Goal: Task Accomplishment & Management: Manage account settings

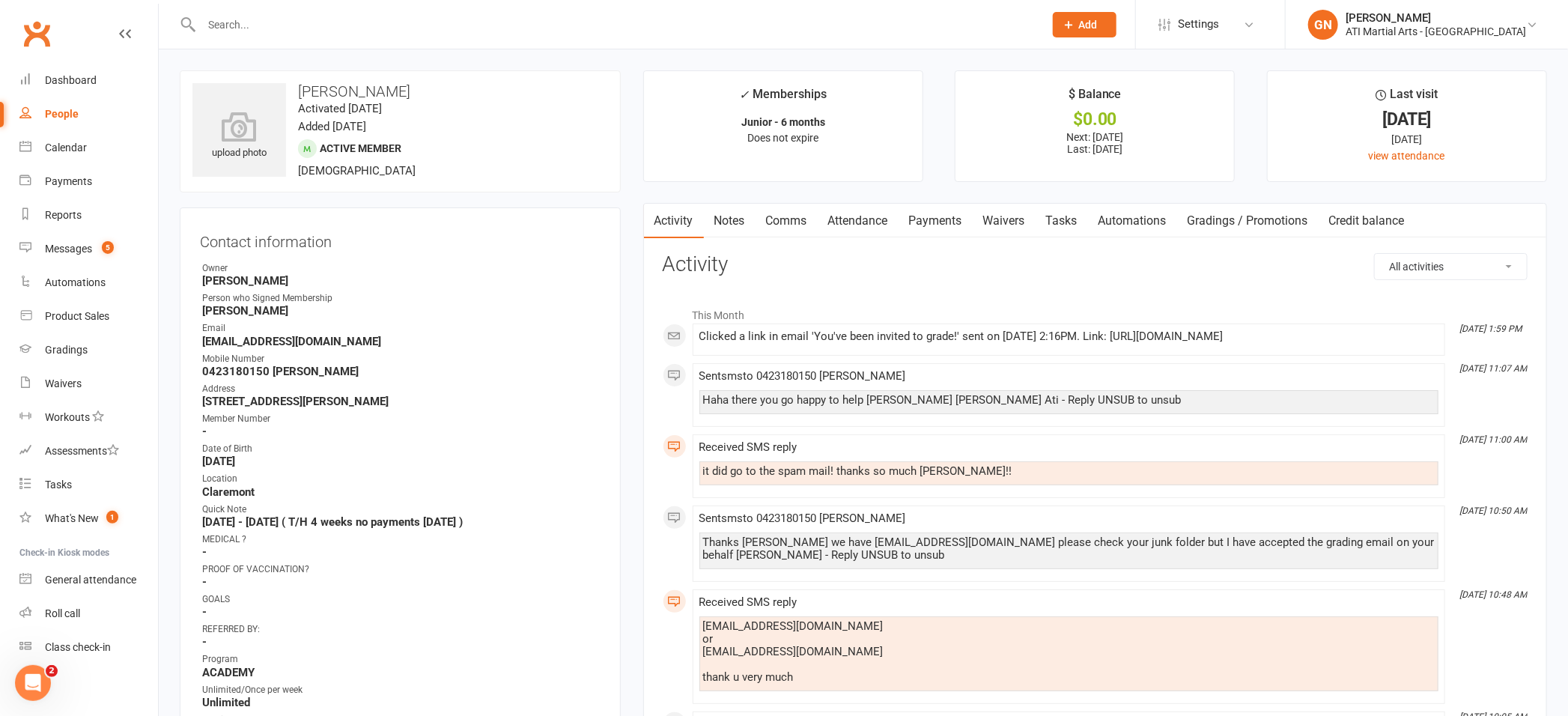
click at [241, 25] on input "text" at bounding box center [614, 24] width 836 height 21
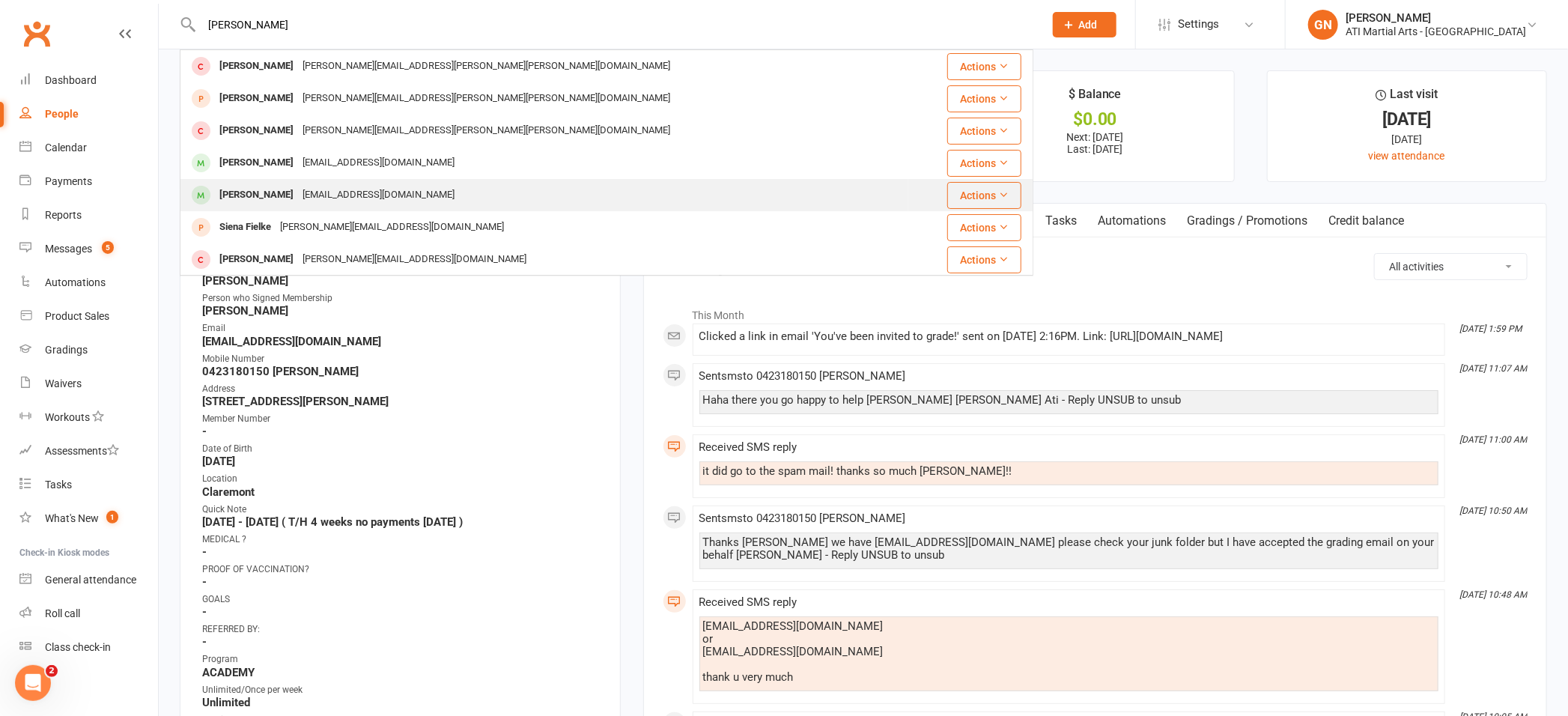
type input "[PERSON_NAME]"
click at [241, 195] on div "[PERSON_NAME]" at bounding box center [256, 195] width 83 height 22
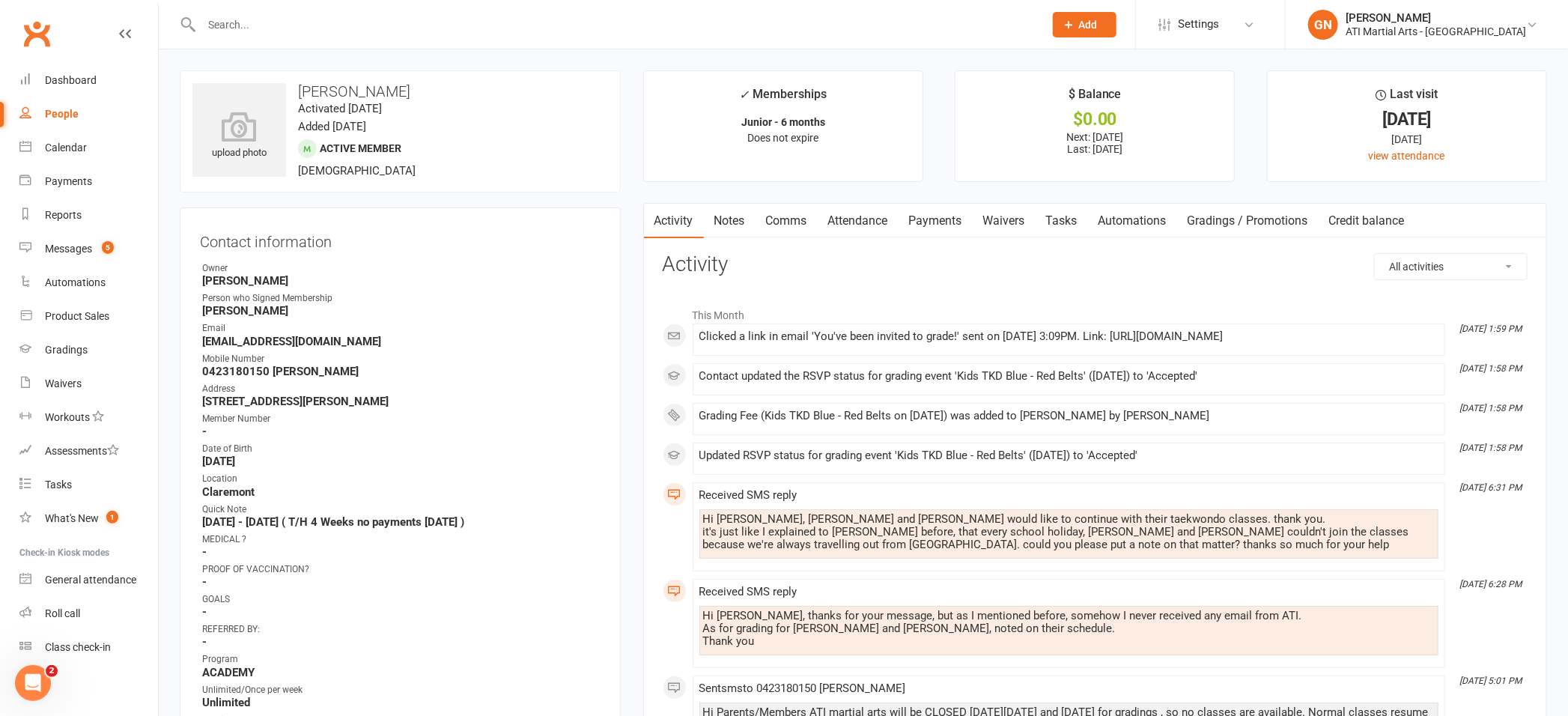
click at [863, 217] on link "Attendance" at bounding box center [858, 220] width 81 height 34
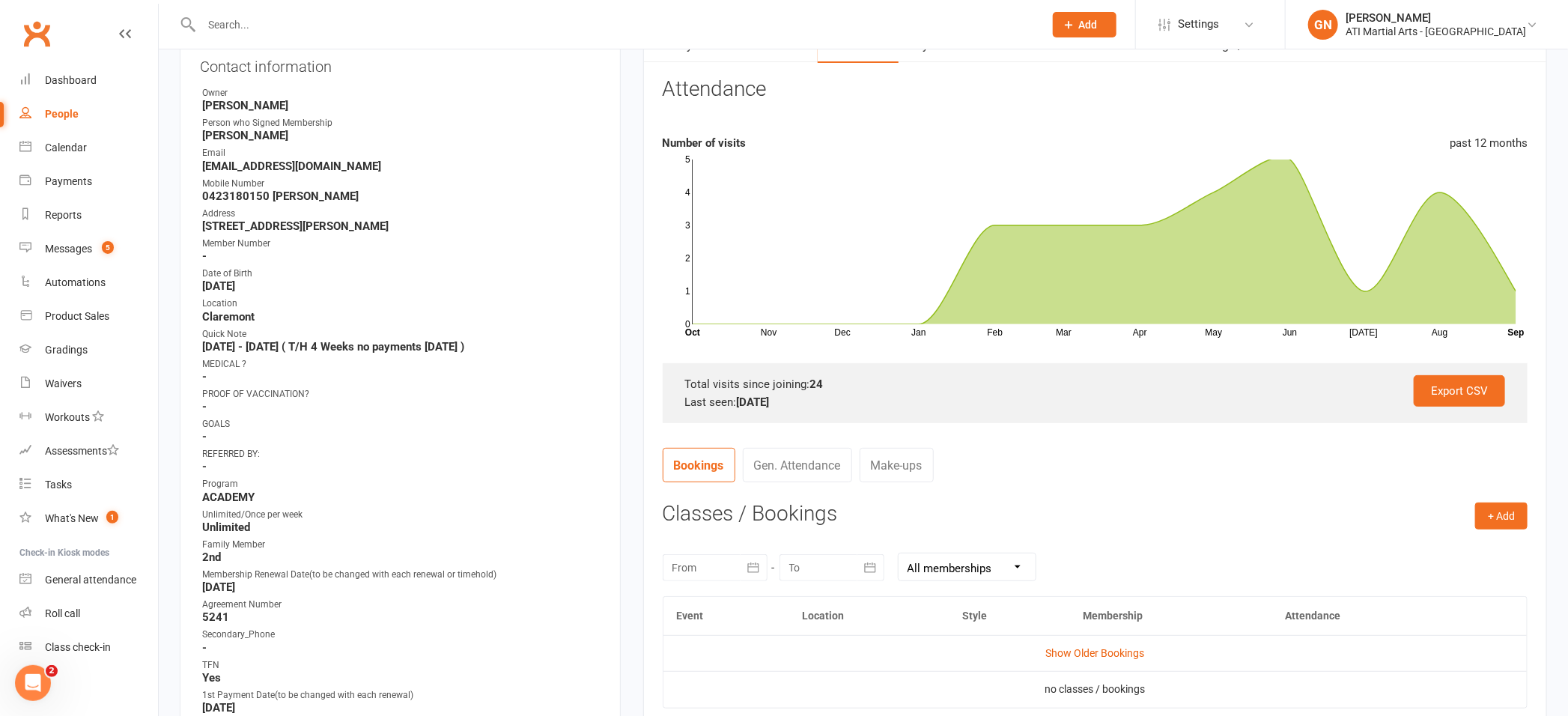
scroll to position [265, 0]
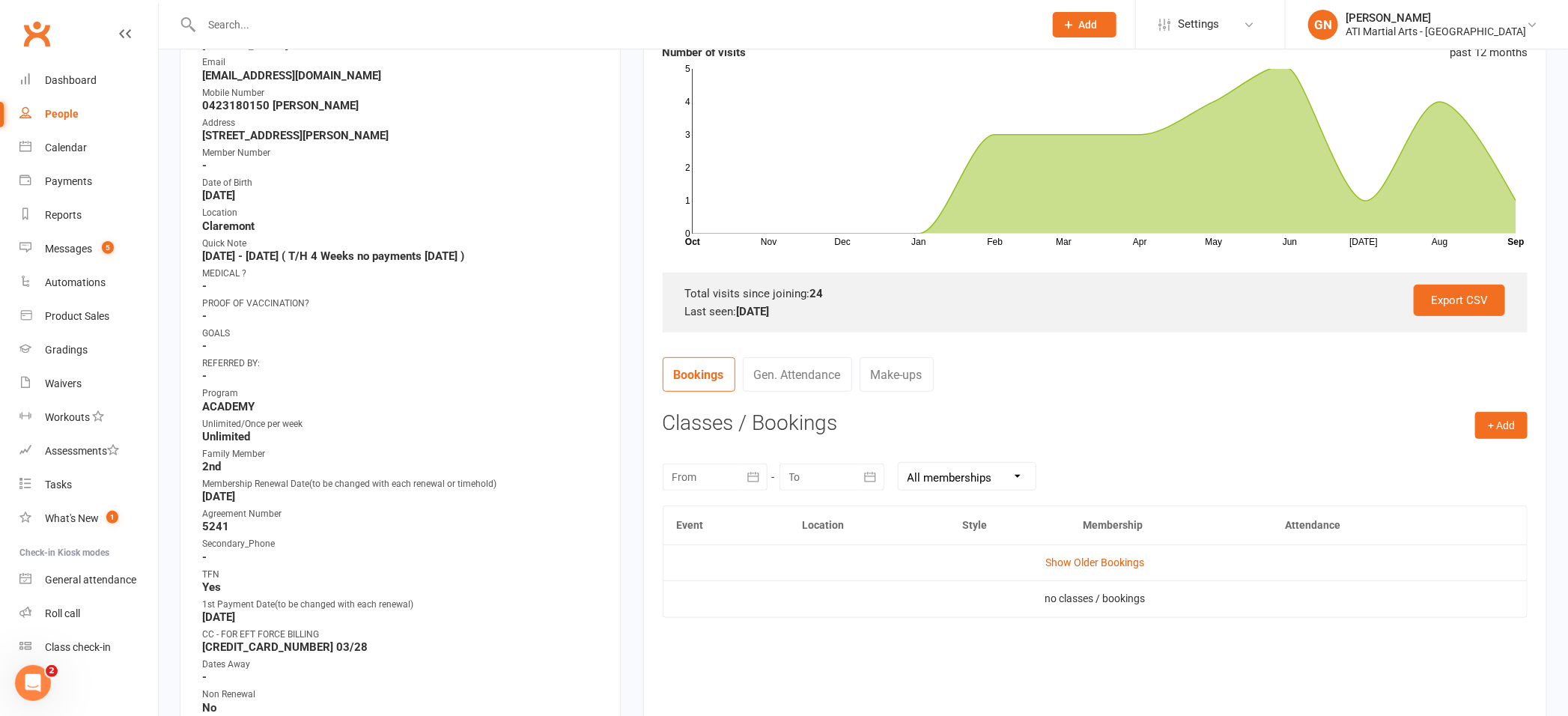
click at [805, 373] on link "Gen. Attendance" at bounding box center [797, 374] width 110 height 34
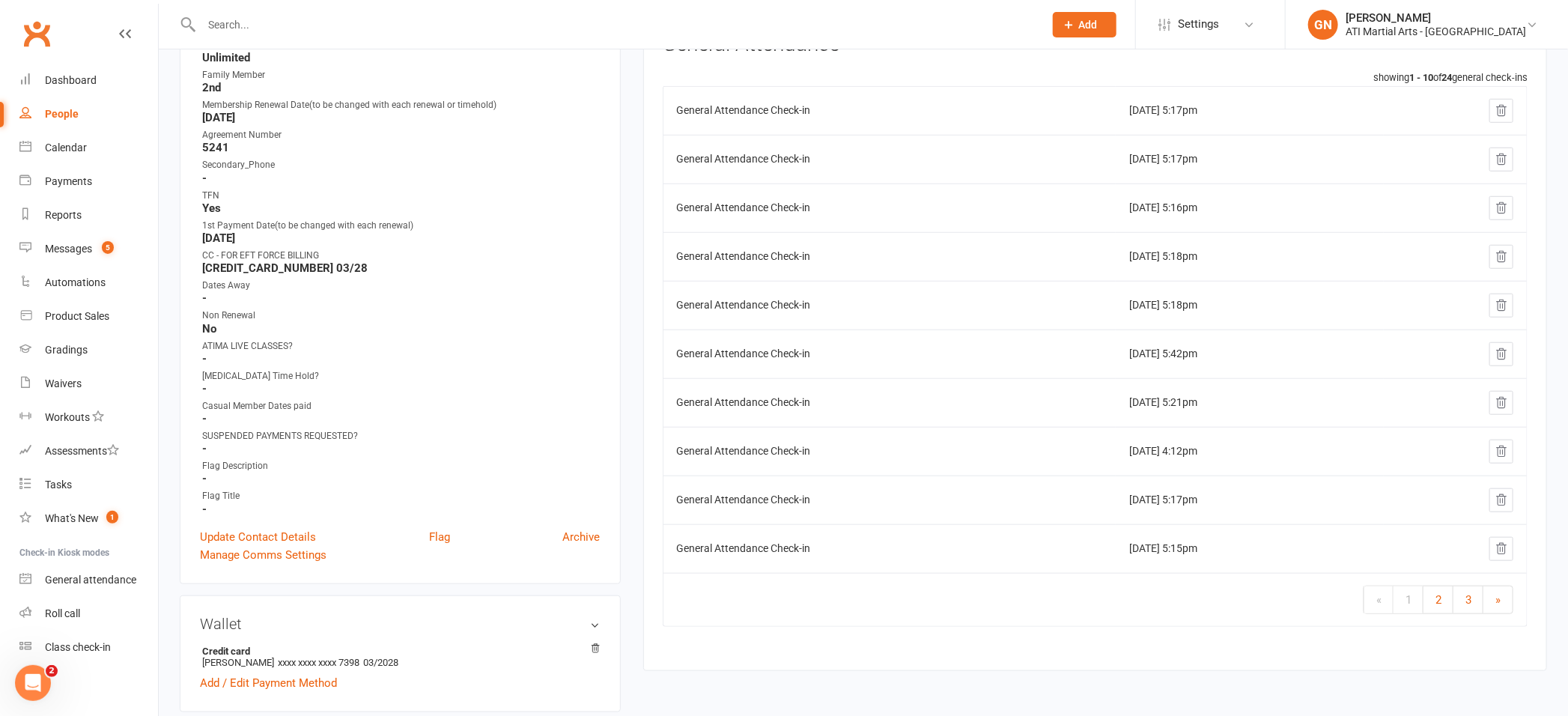
scroll to position [647, 0]
click at [1442, 595] on link "2" at bounding box center [1438, 598] width 30 height 27
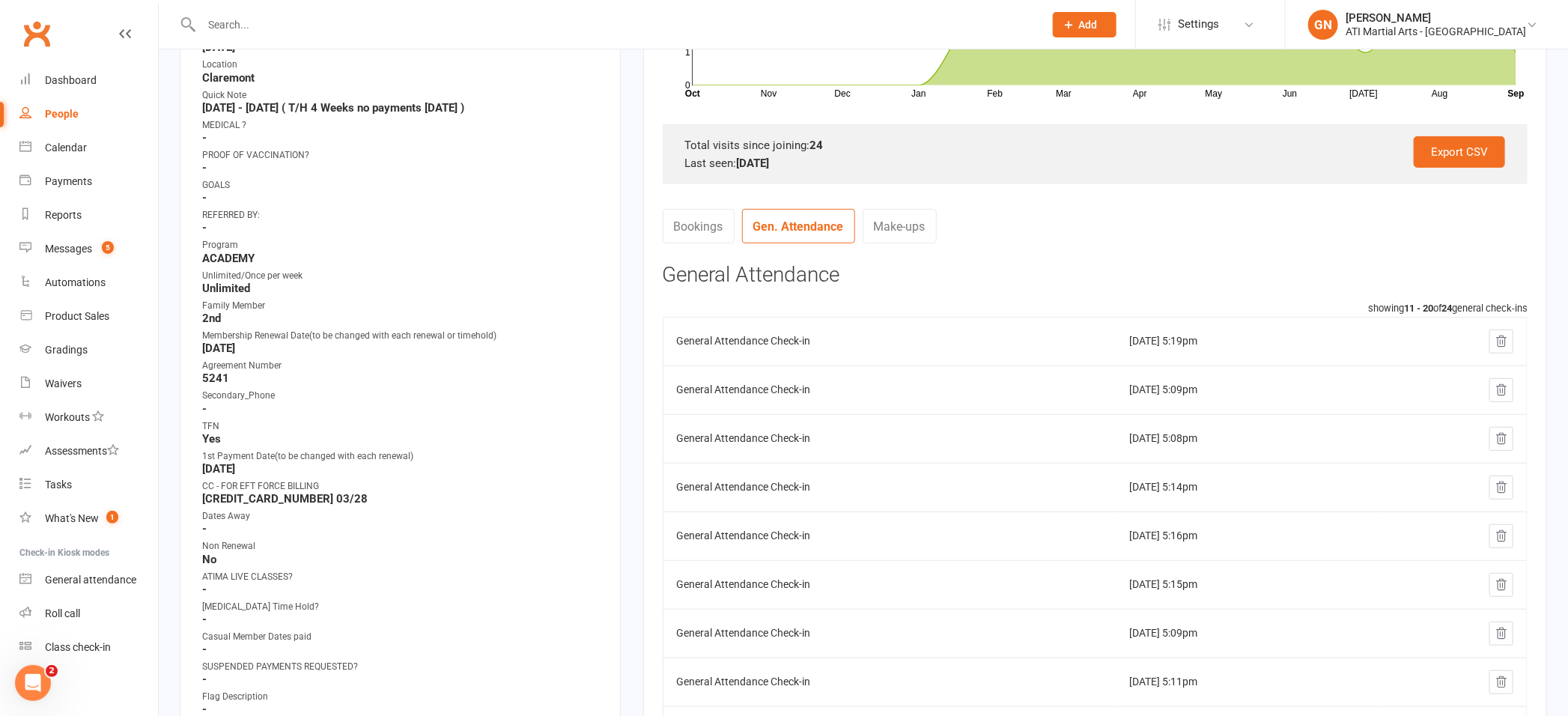
scroll to position [408, 0]
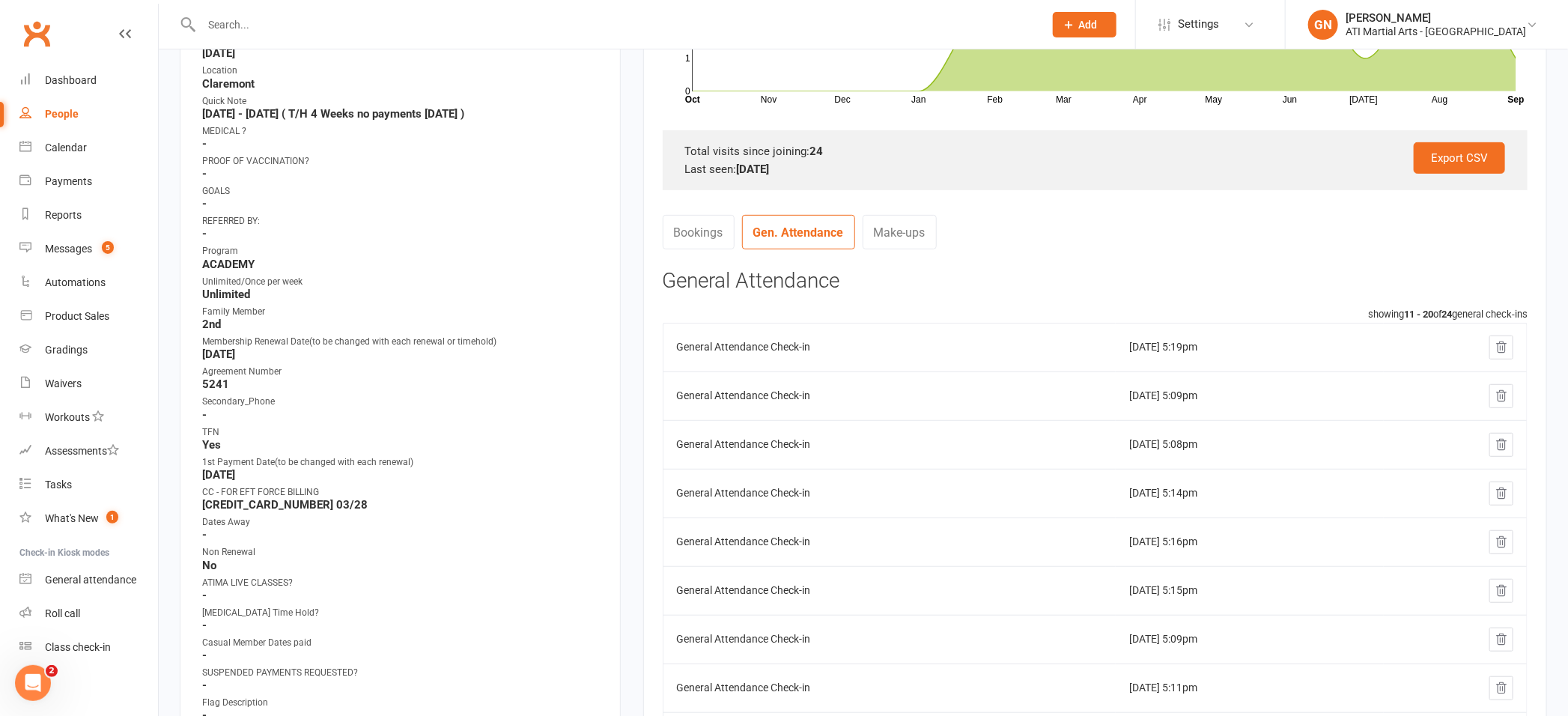
click at [1004, 257] on nav "Bookings Gen. Attendance Make-ups" at bounding box center [1094, 238] width 865 height 45
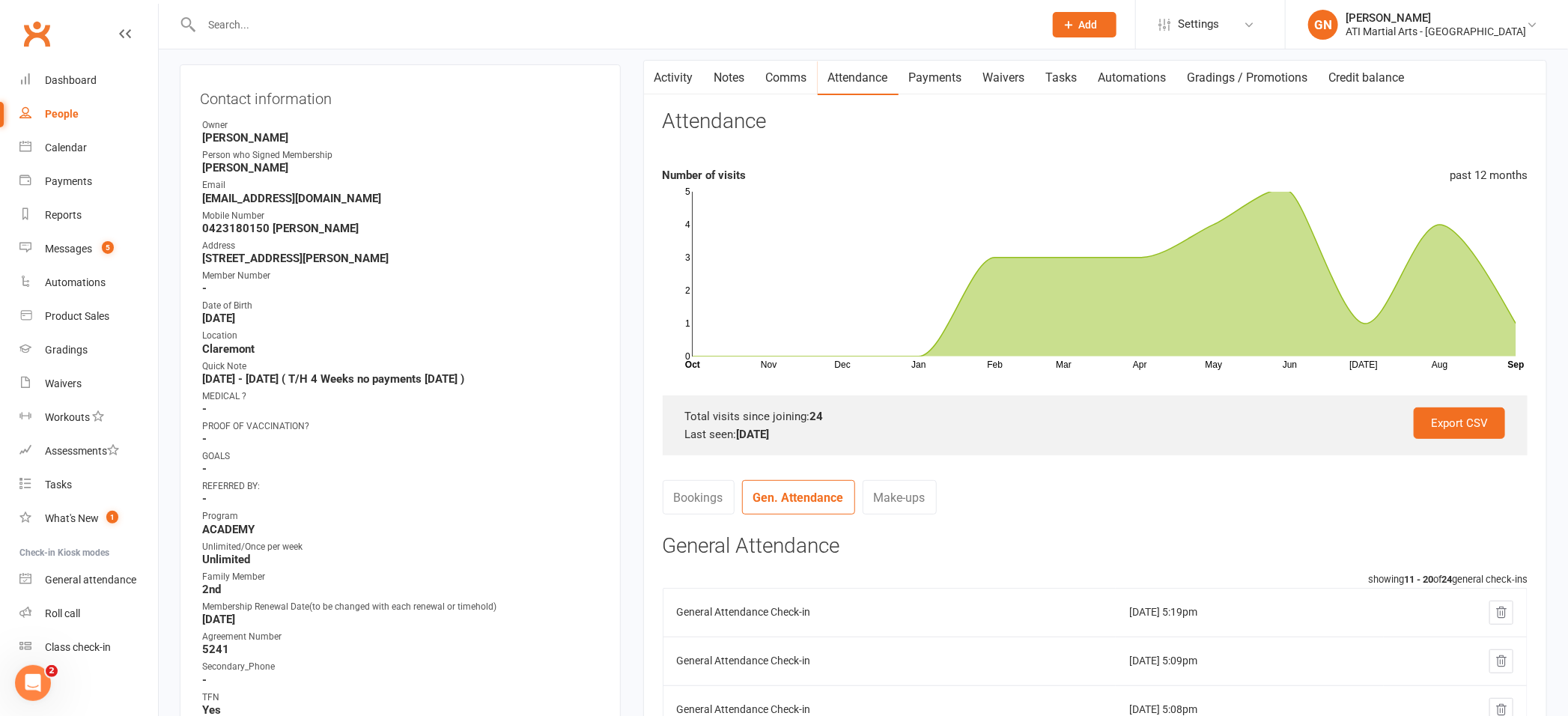
scroll to position [152, 0]
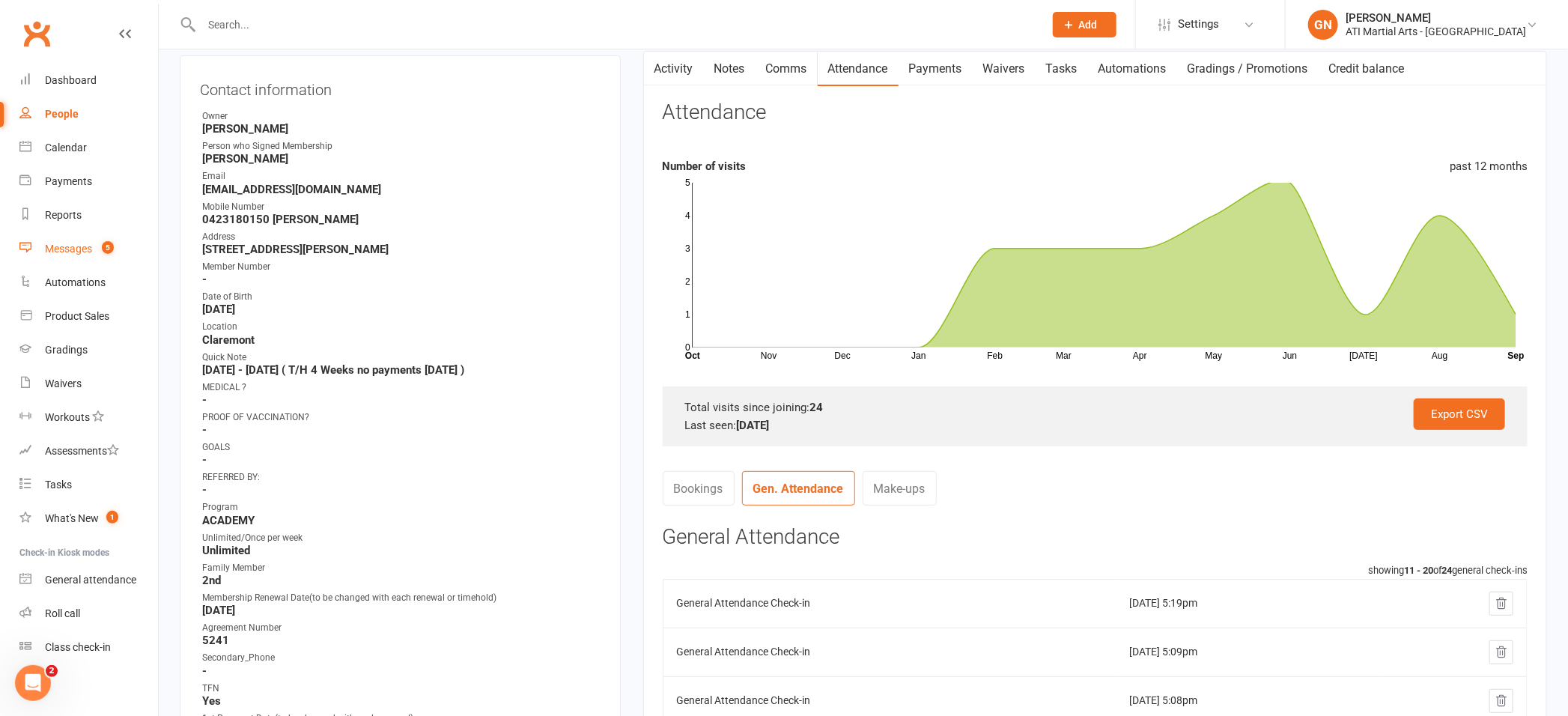
click at [73, 244] on div "Messages" at bounding box center [69, 249] width 47 height 12
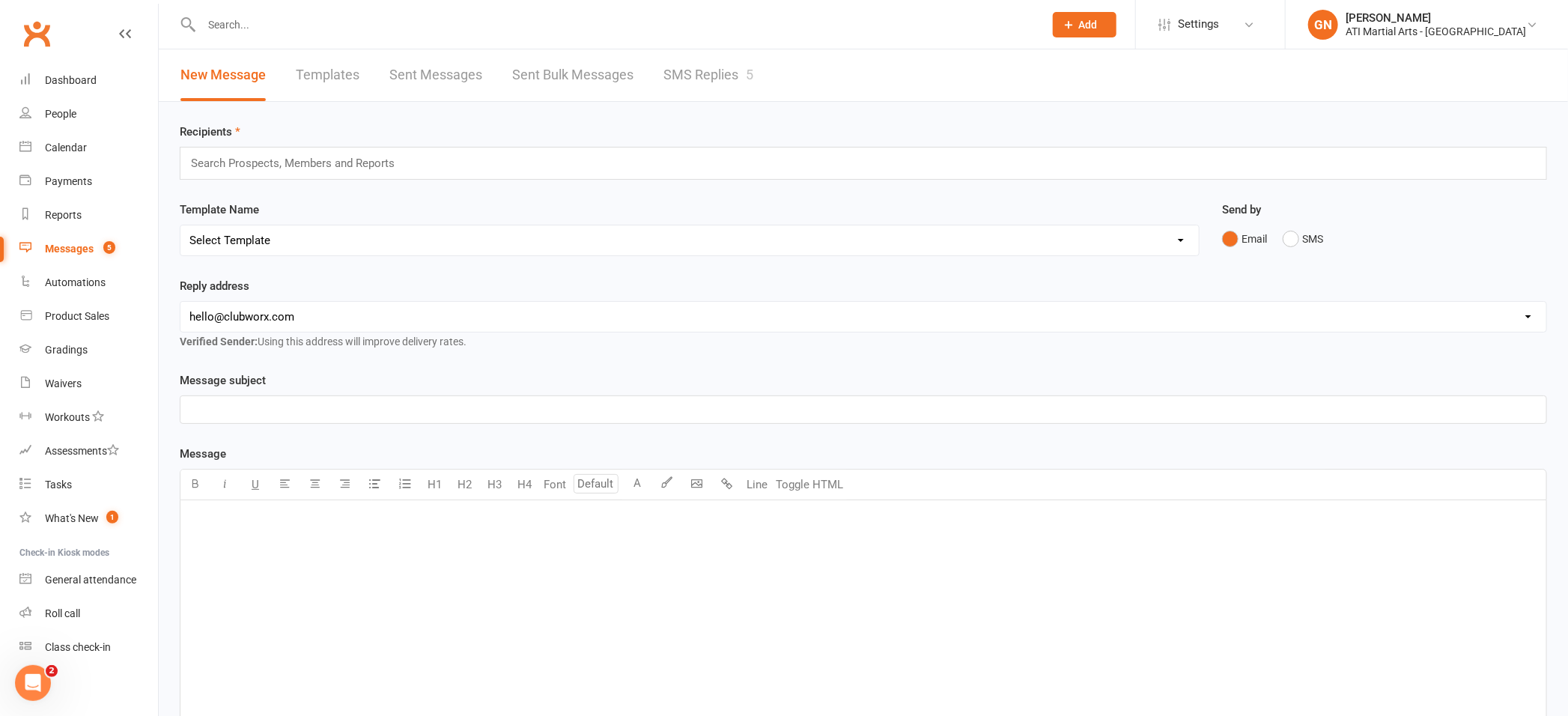
click at [720, 75] on link "SMS Replies 5" at bounding box center [707, 75] width 90 height 52
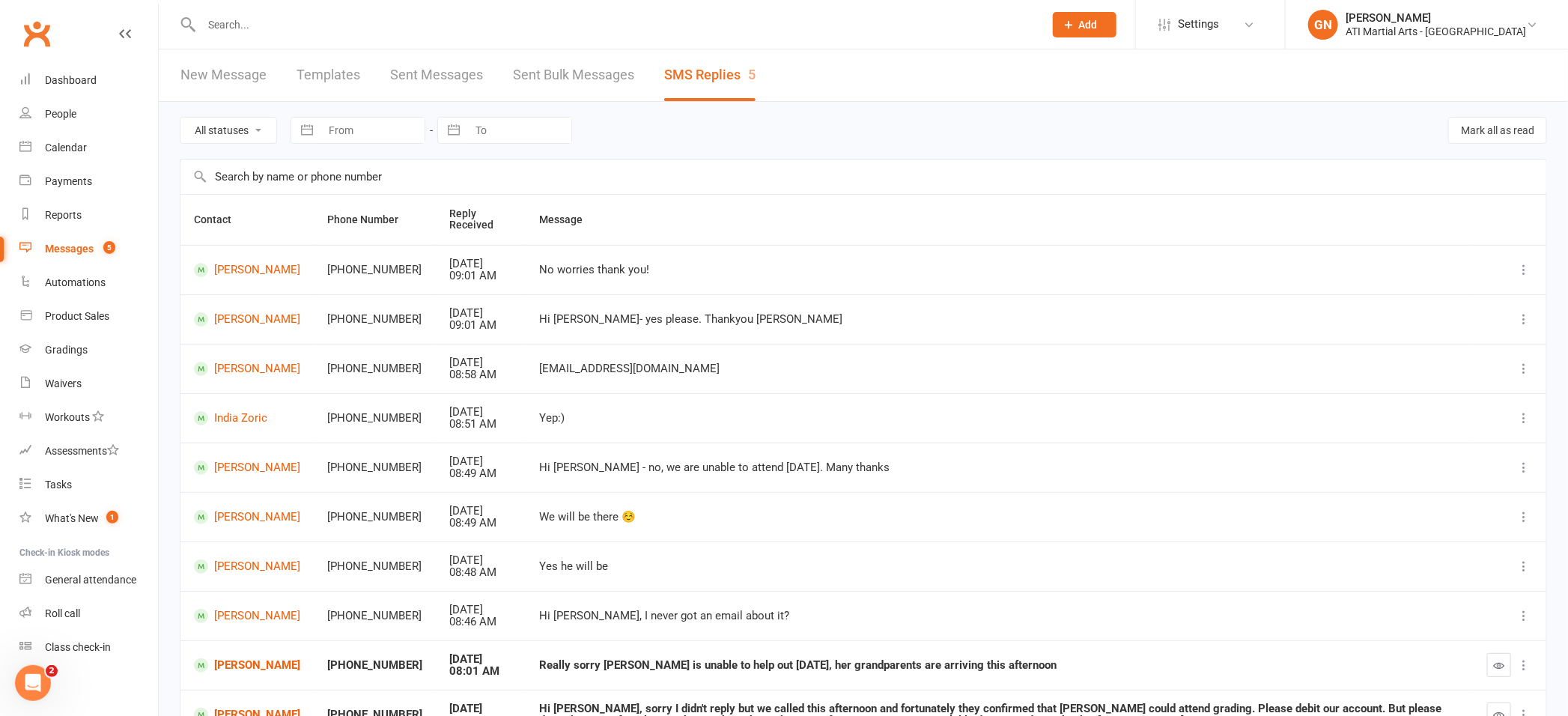
click at [255, 23] on input "text" at bounding box center [614, 24] width 836 height 21
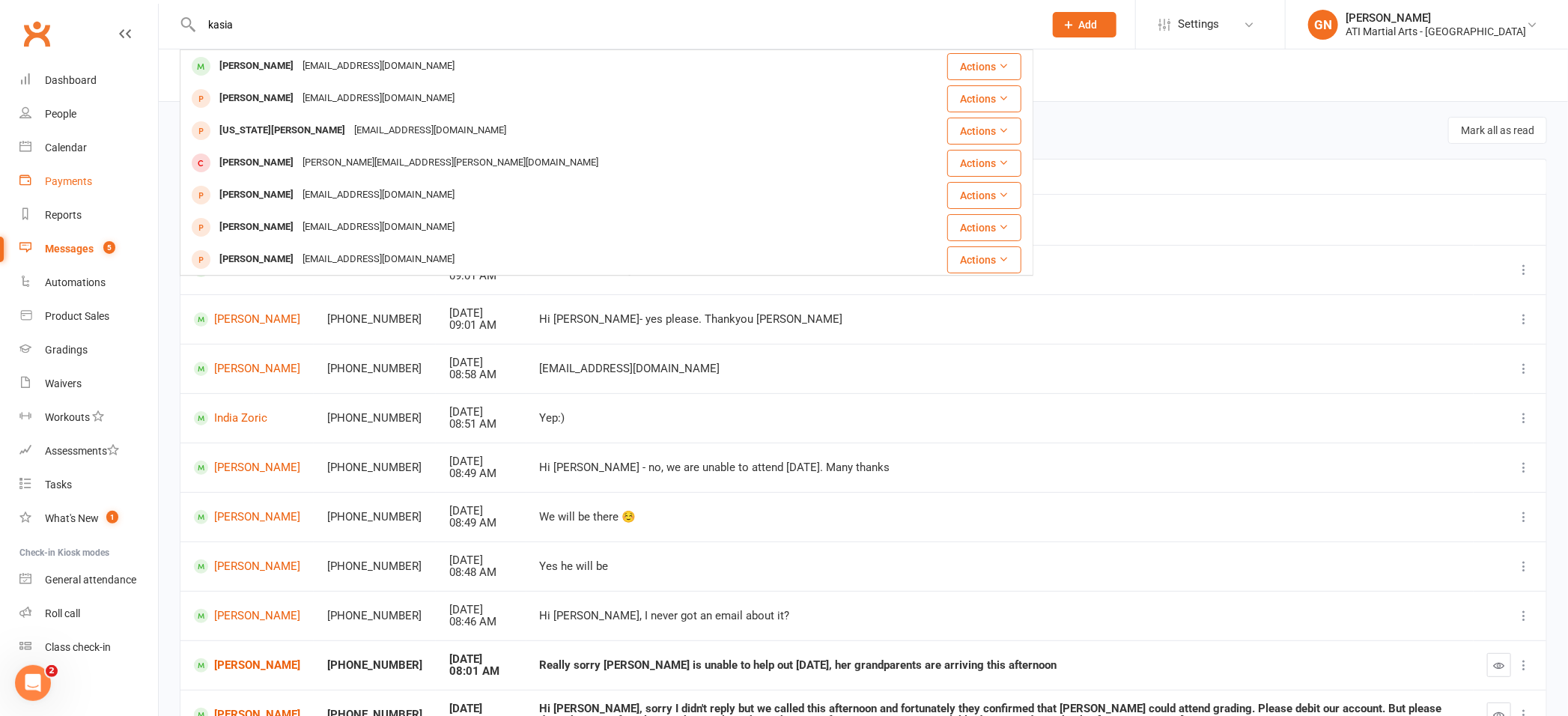
type input "kasia"
click at [72, 181] on div "Payments" at bounding box center [69, 181] width 47 height 12
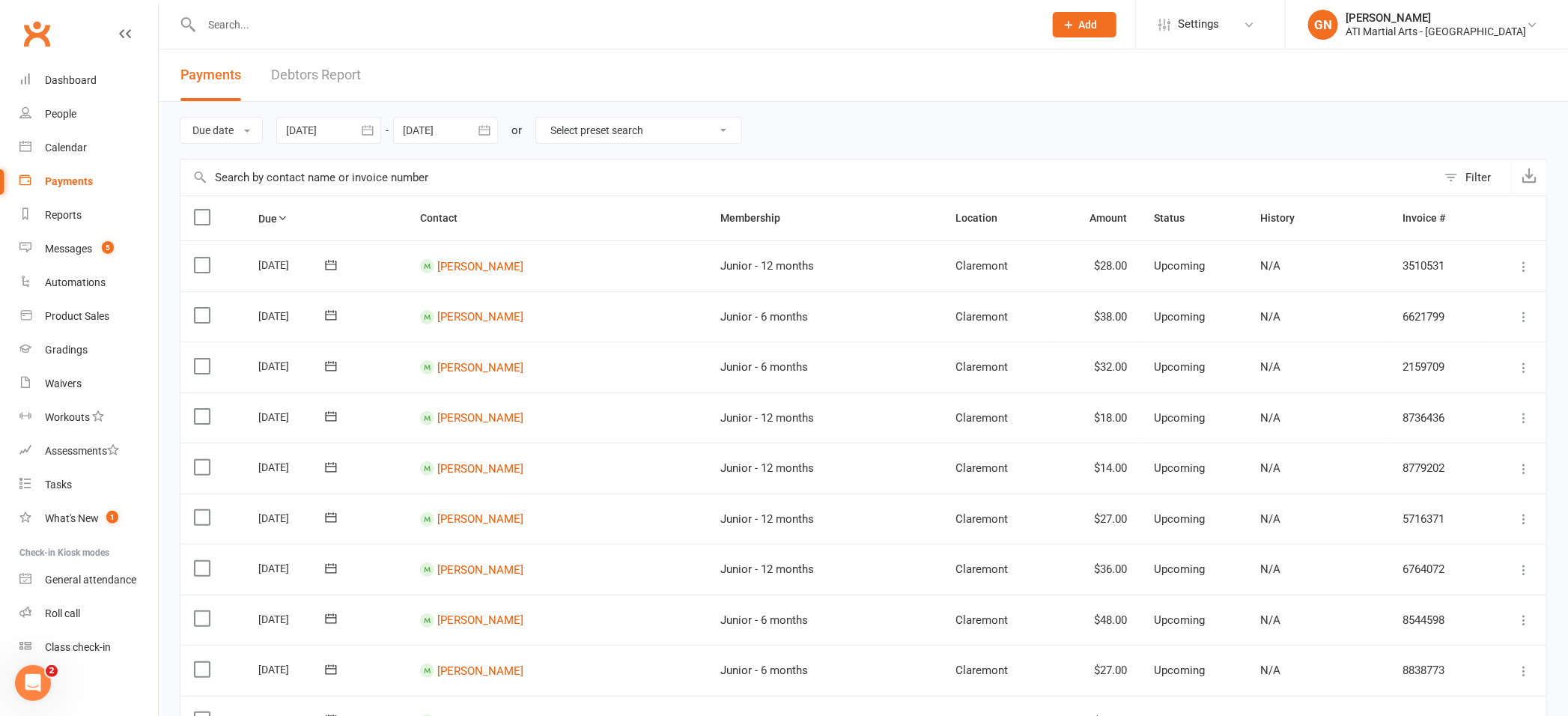
click at [301, 73] on link "Debtors Report" at bounding box center [316, 75] width 90 height 52
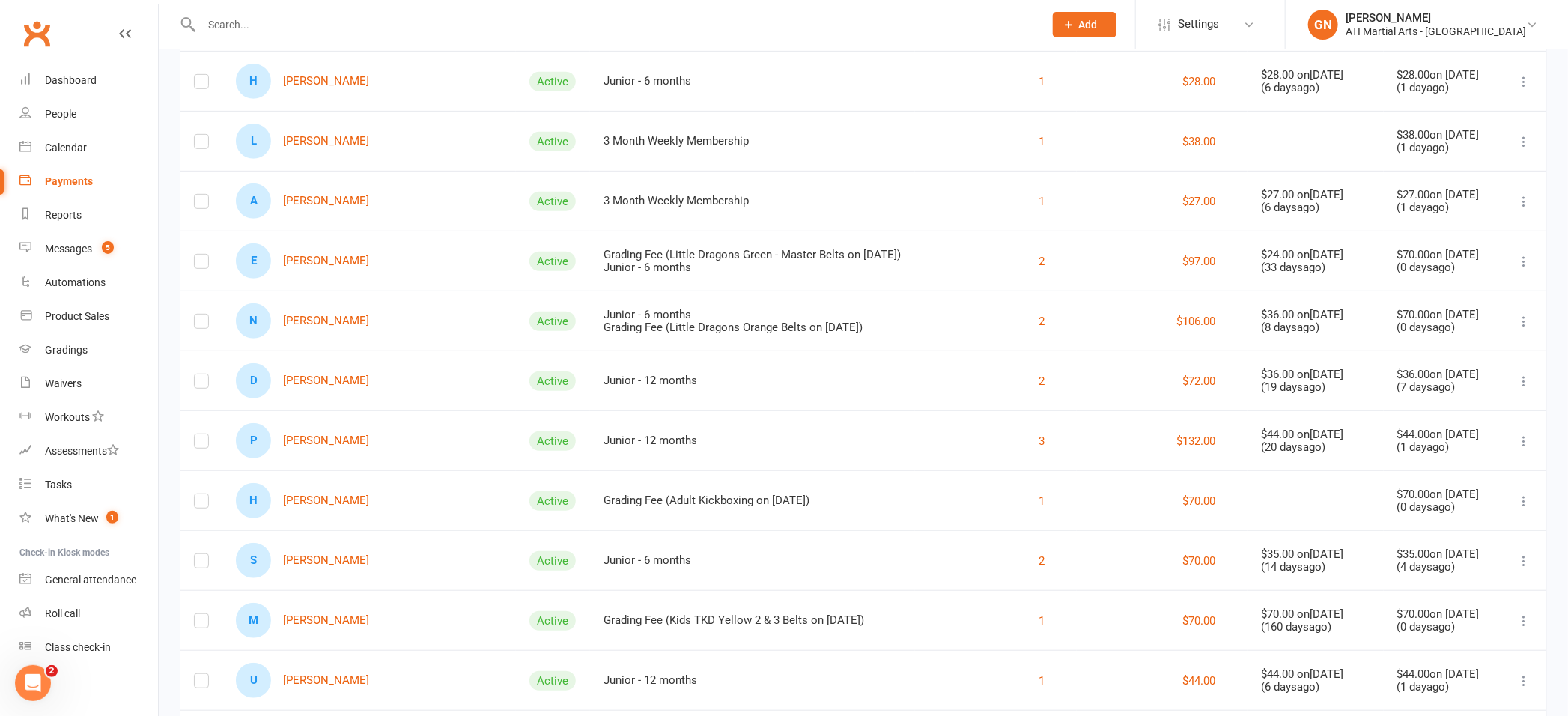
scroll to position [429, 0]
click at [303, 265] on link "E [PERSON_NAME]" at bounding box center [302, 262] width 133 height 35
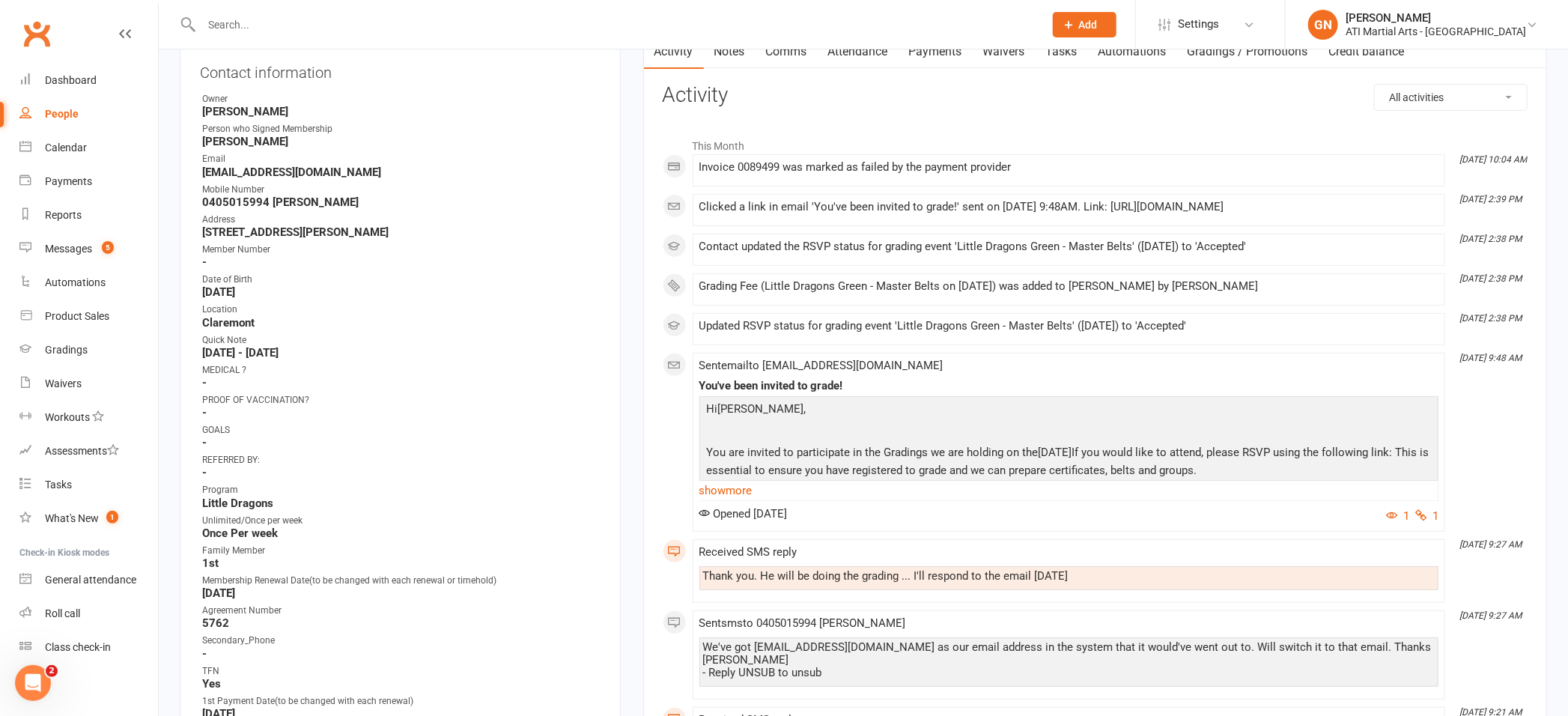
scroll to position [167, 0]
click at [943, 52] on link "Payments" at bounding box center [935, 54] width 75 height 34
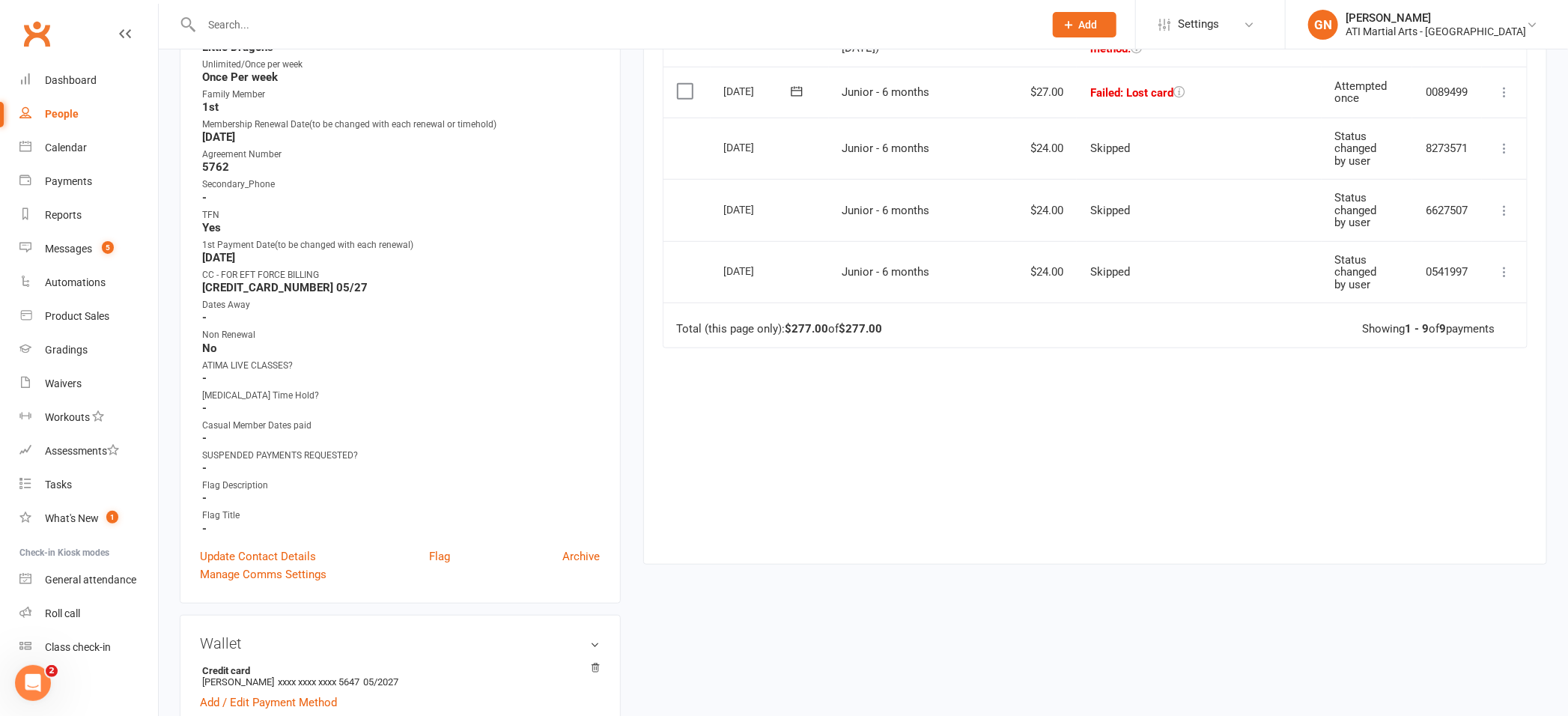
scroll to position [634, 0]
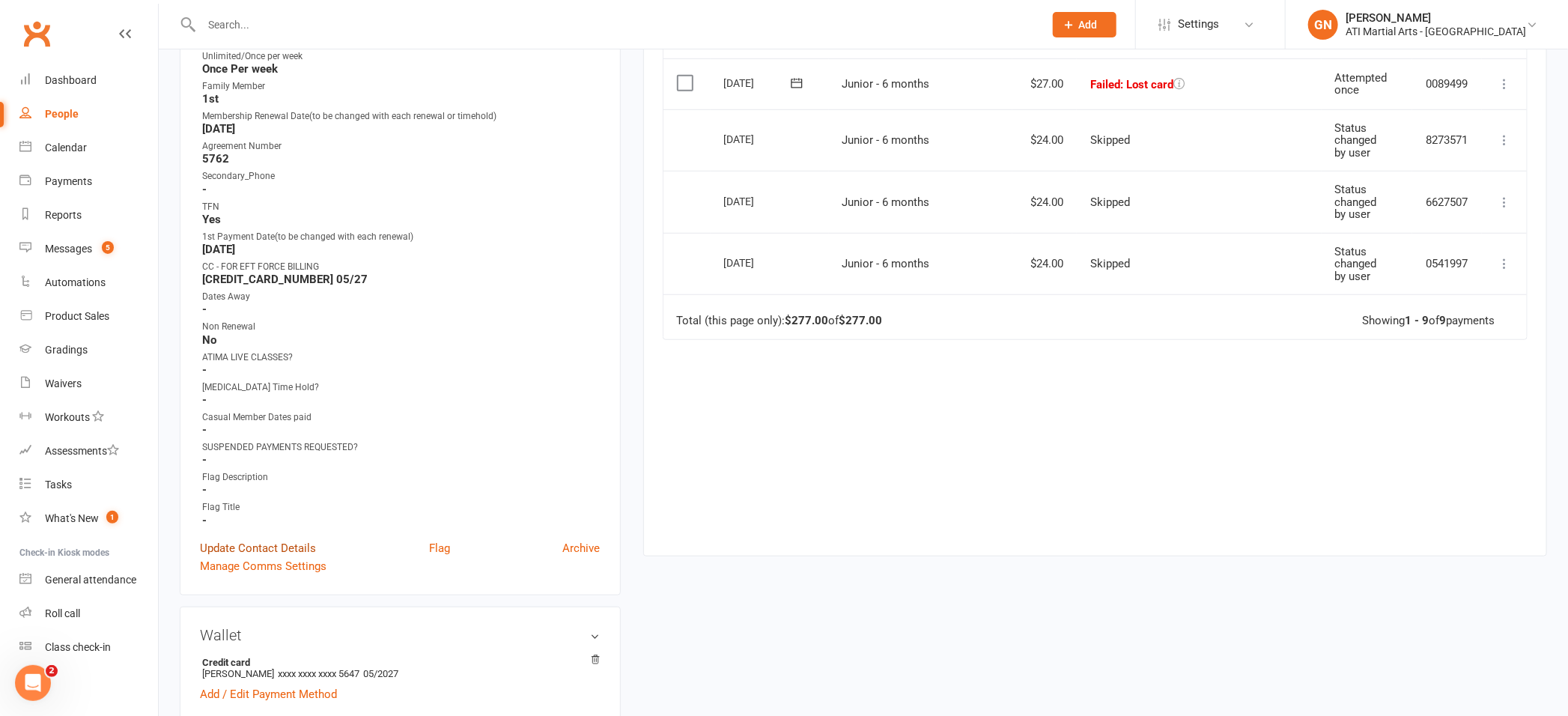
click at [291, 541] on link "Update Contact Details" at bounding box center [258, 548] width 116 height 18
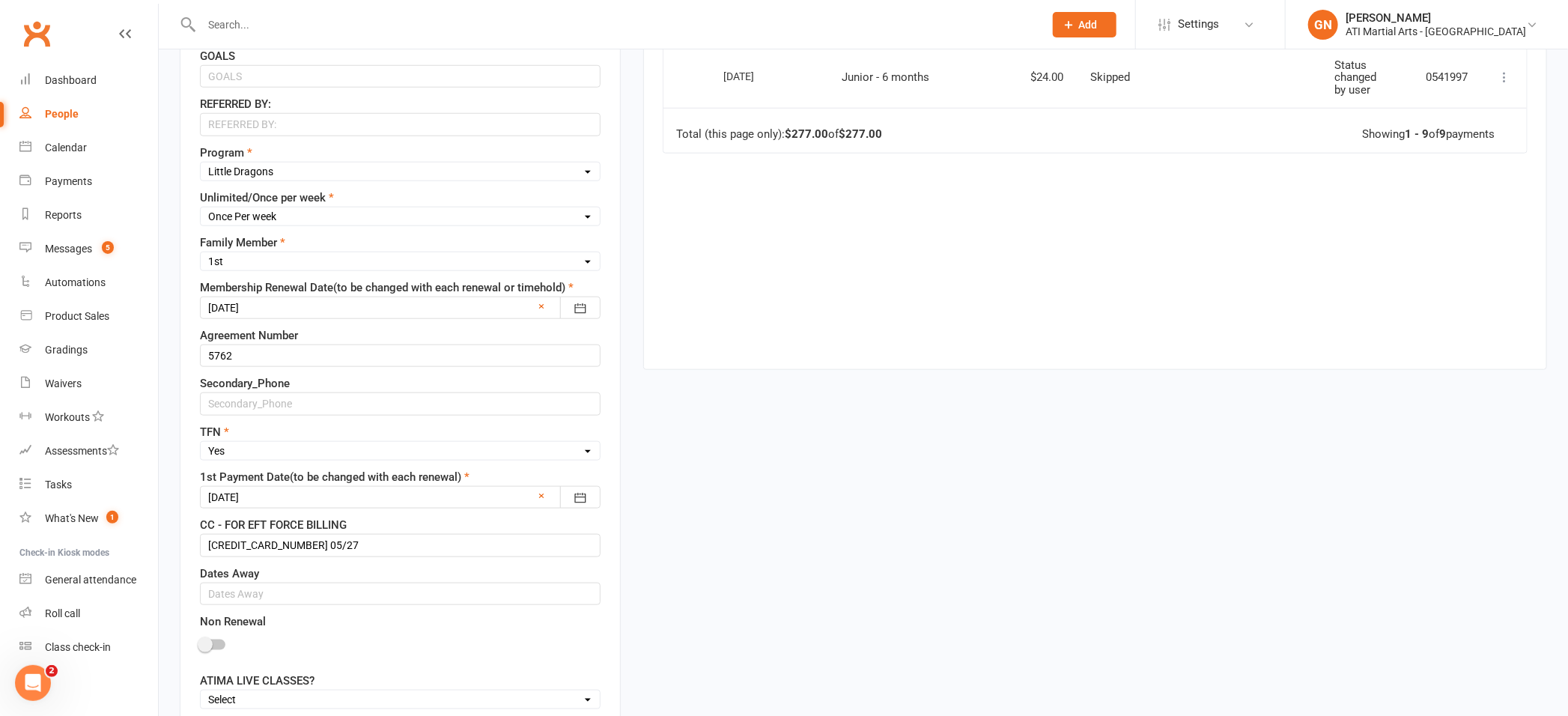
scroll to position [868, 0]
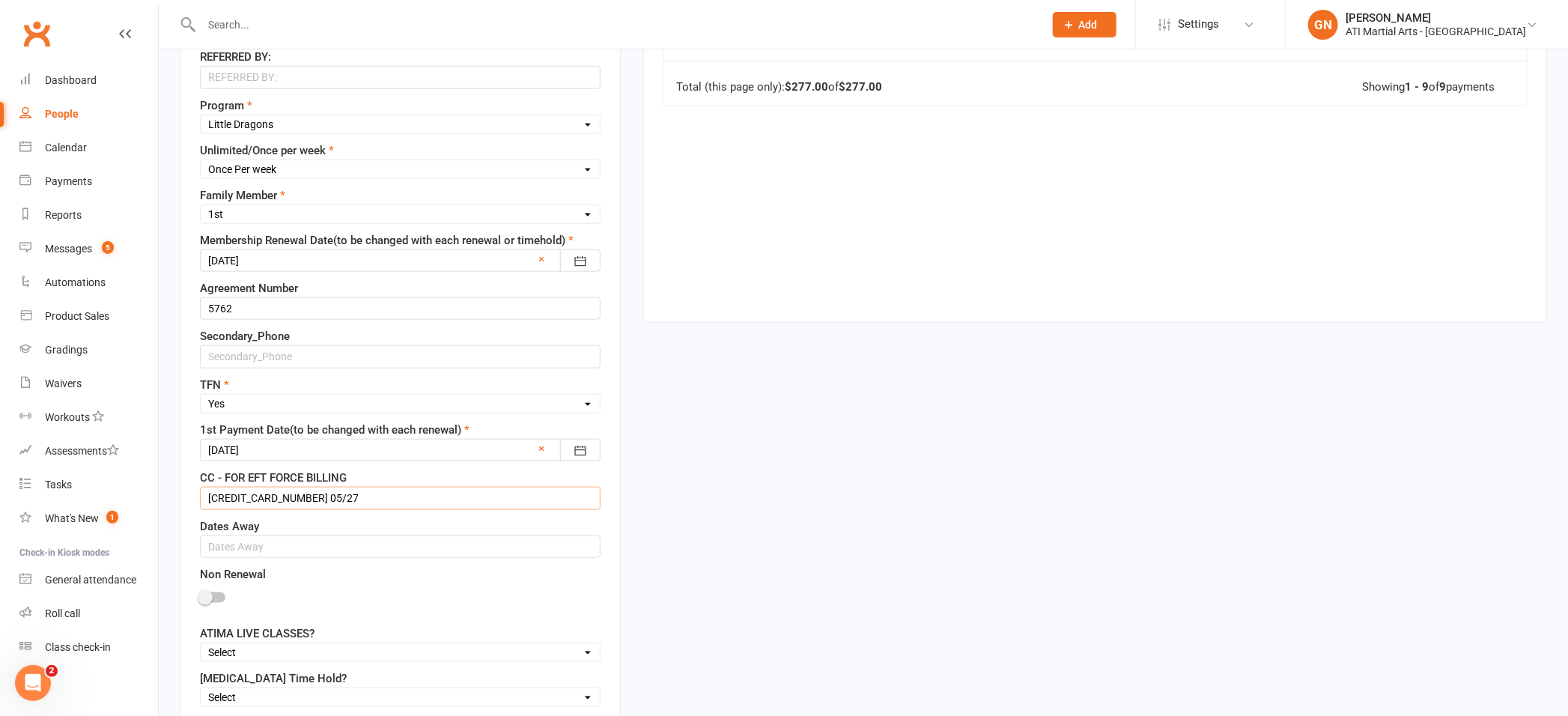
click at [346, 500] on input "[CREDIT_CARD_NUMBER] 05/27" at bounding box center [400, 497] width 400 height 23
type input "4"
click at [305, 503] on input "5163103014556330. 06/29" at bounding box center [400, 497] width 400 height 23
drag, startPoint x: 301, startPoint y: 501, endPoint x: 199, endPoint y: 502, distance: 102.0
click at [200, 502] on input "5163103014556330 06/29" at bounding box center [400, 497] width 400 height 23
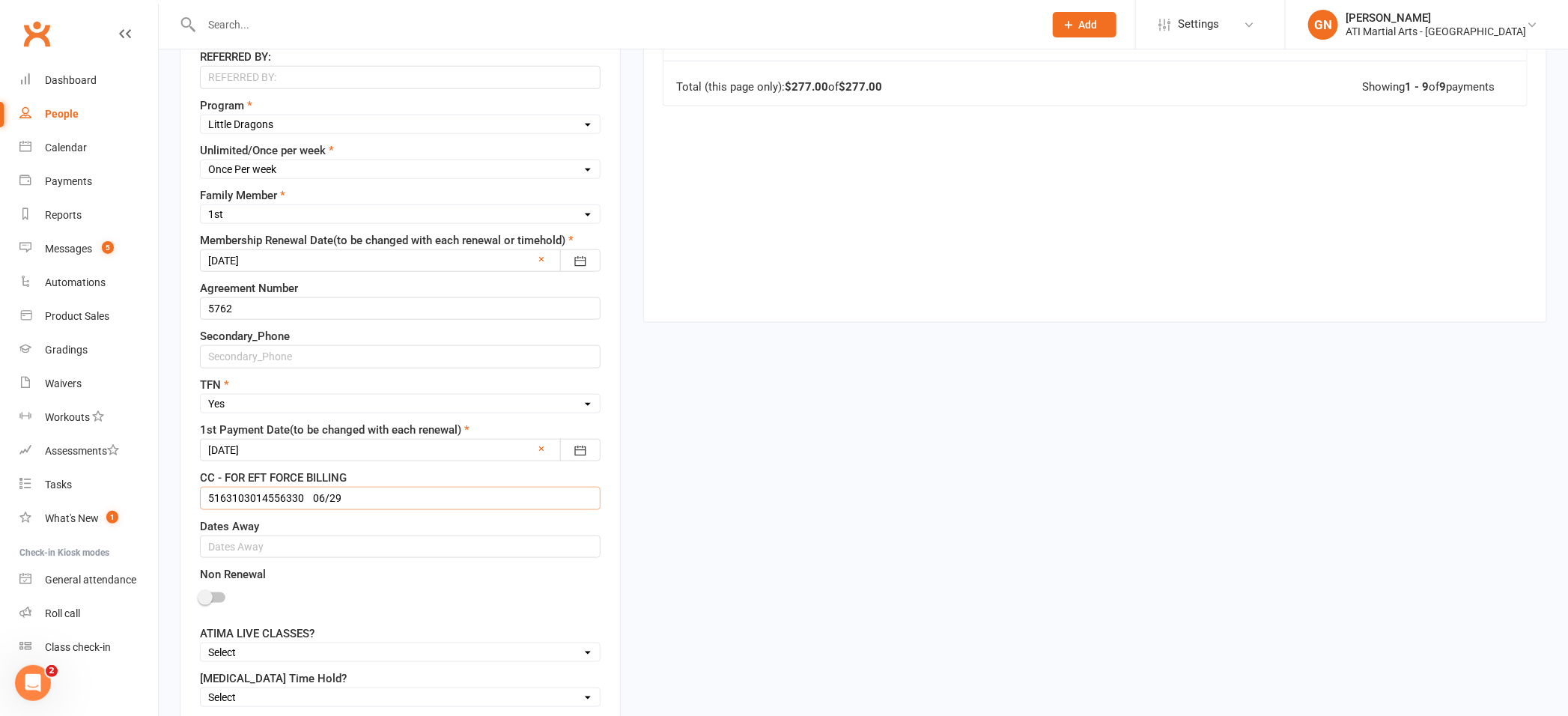
type input "5163103014556330 06/29"
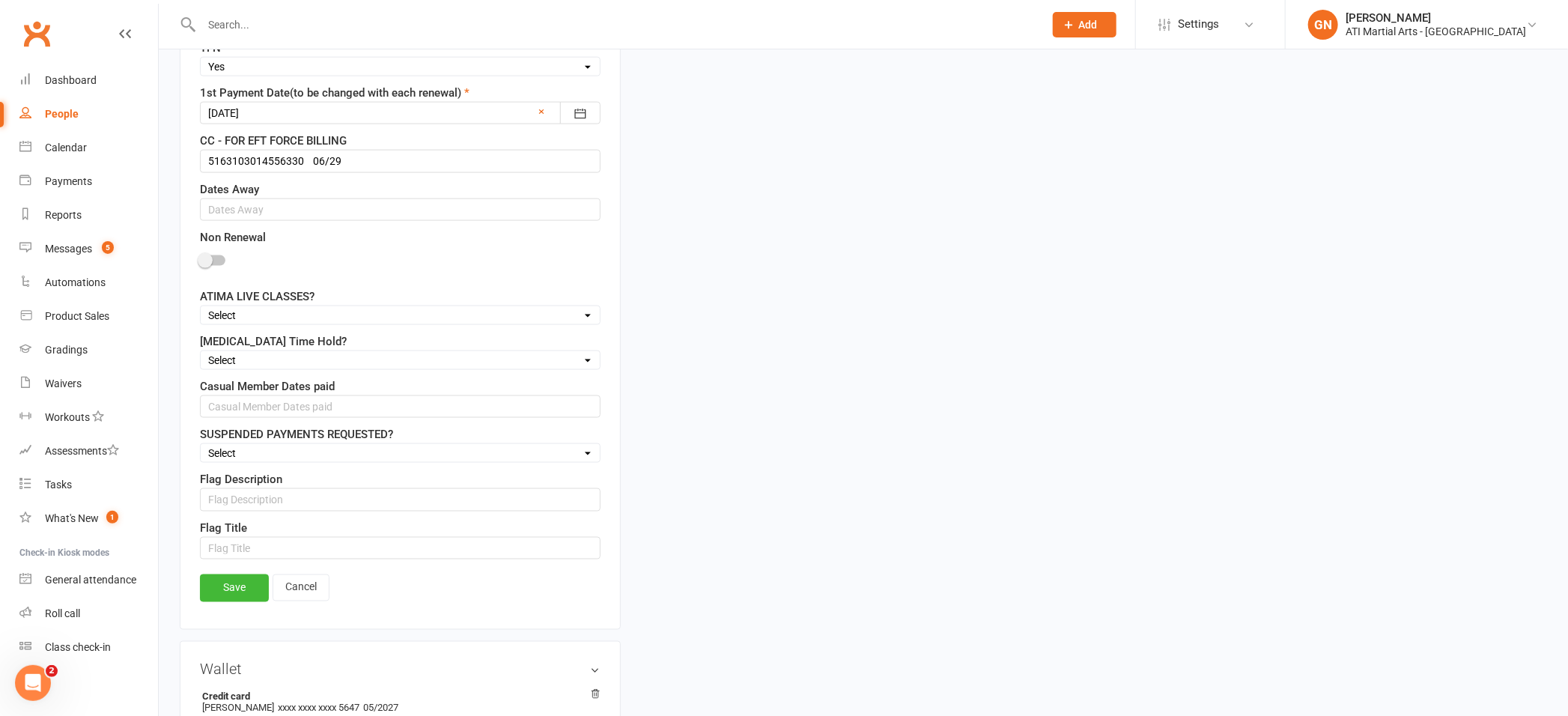
scroll to position [1385, 0]
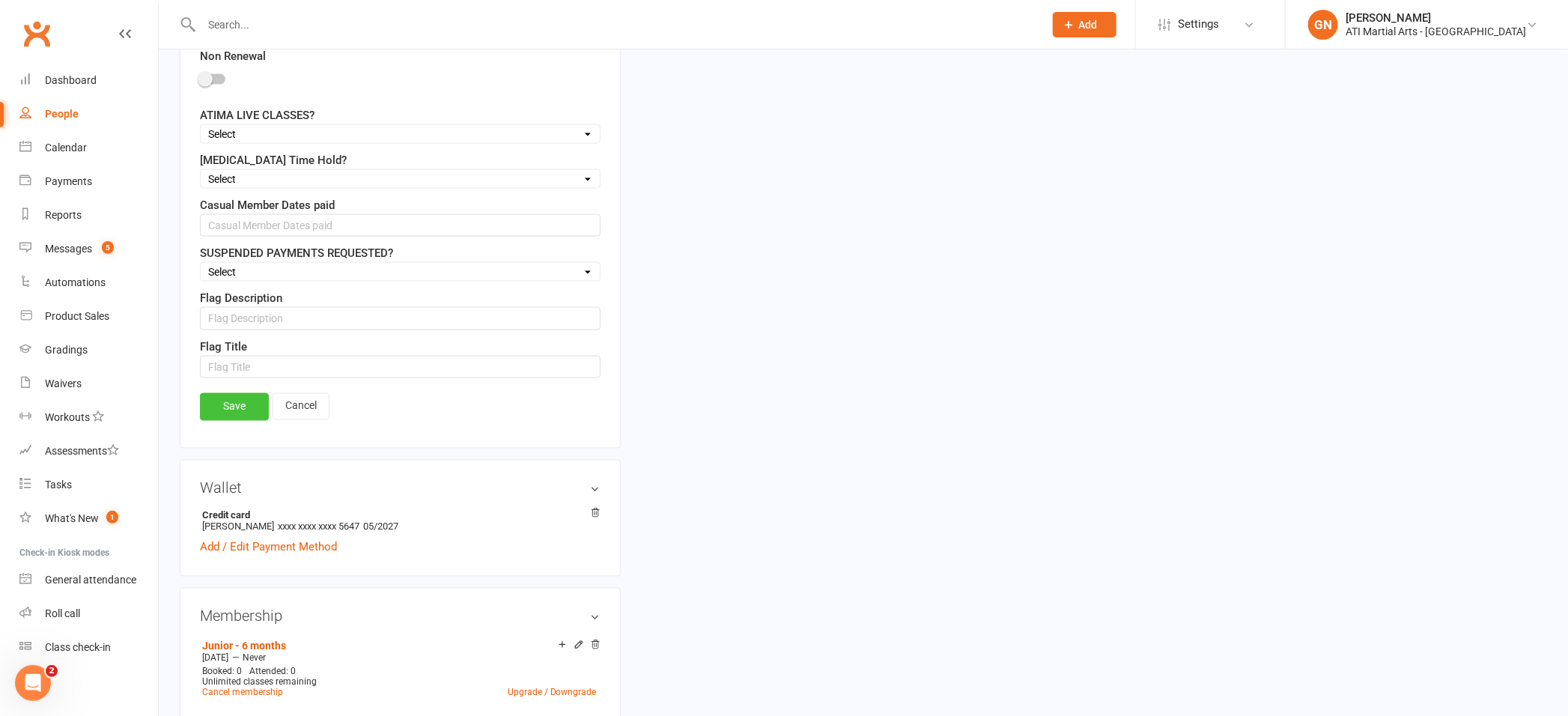
click at [250, 410] on link "Save" at bounding box center [234, 407] width 69 height 27
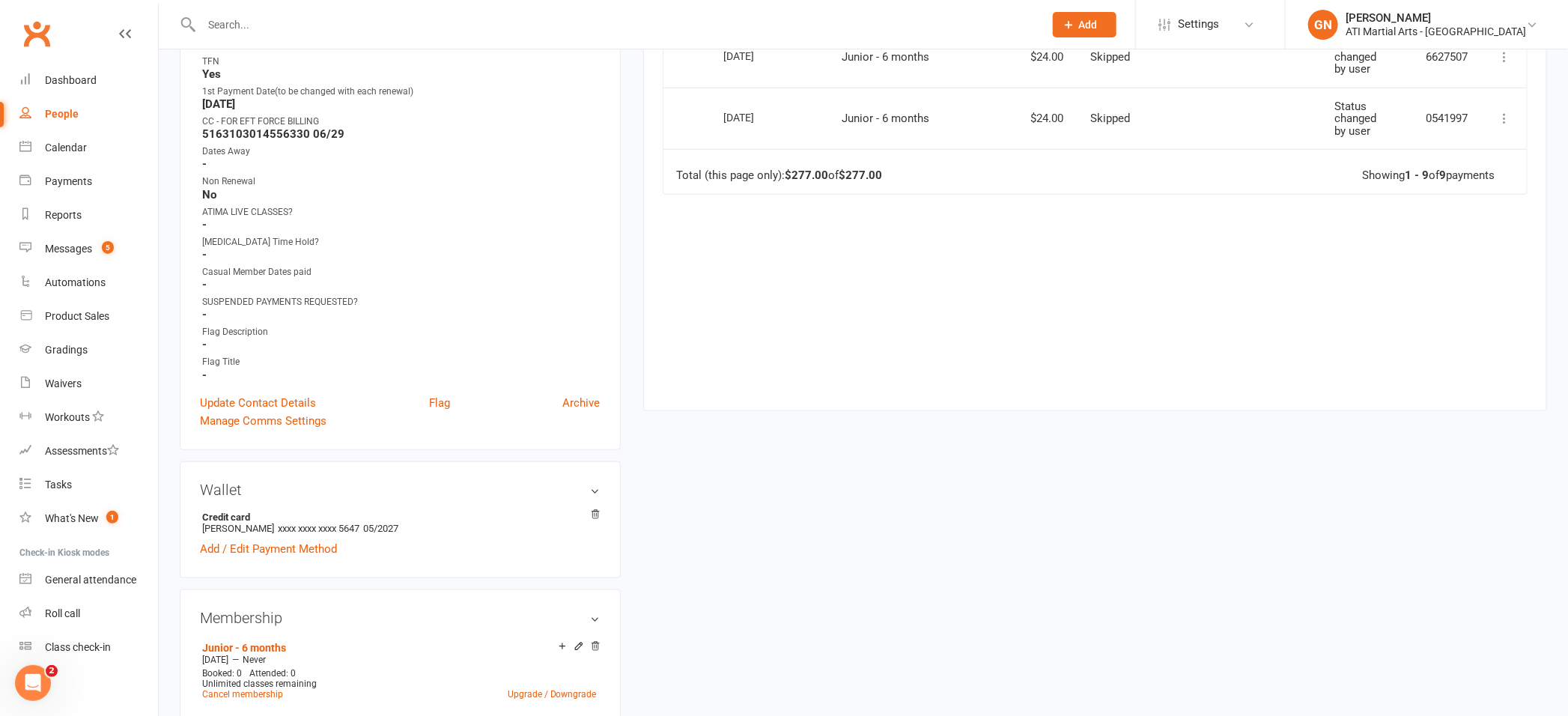
scroll to position [784, 0]
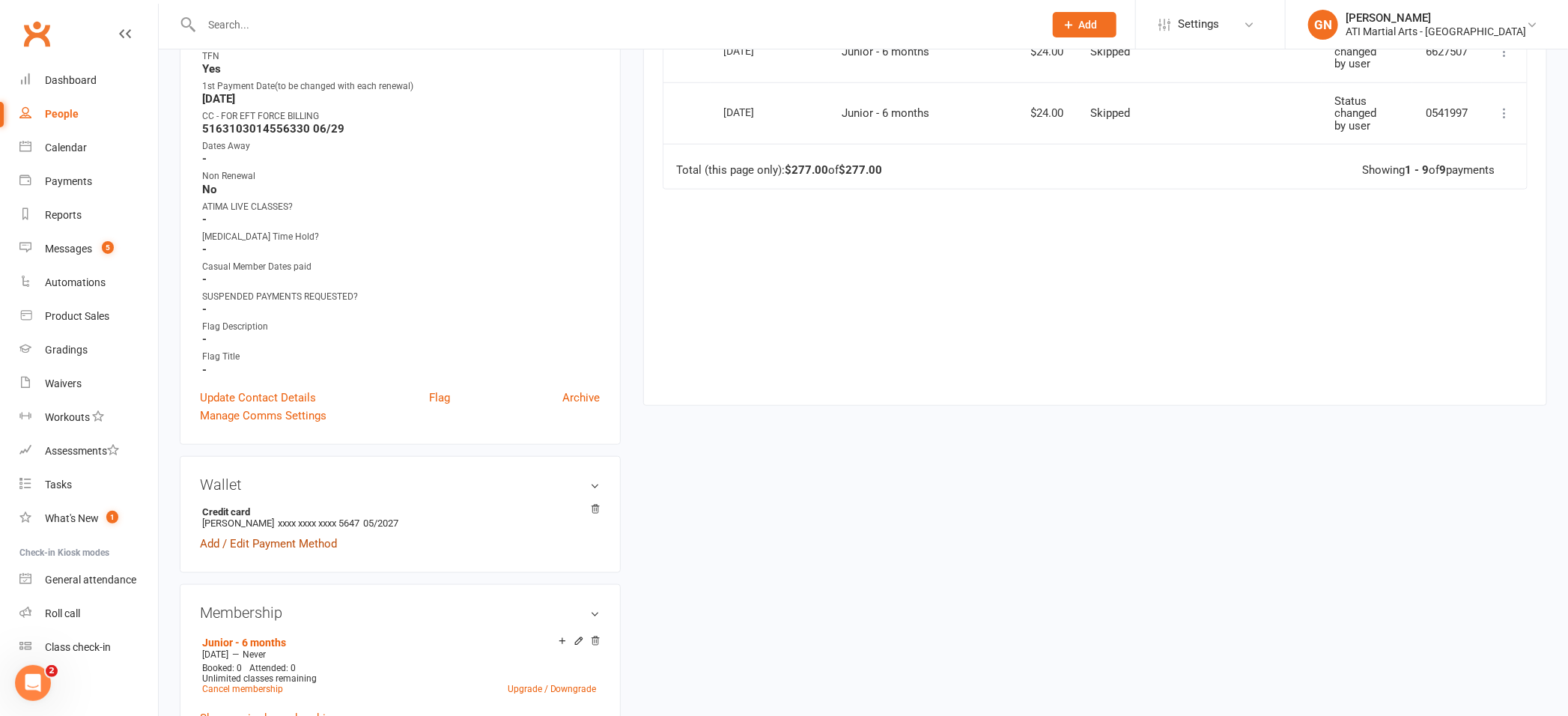
click at [256, 542] on link "Add / Edit Payment Method" at bounding box center [269, 543] width 137 height 18
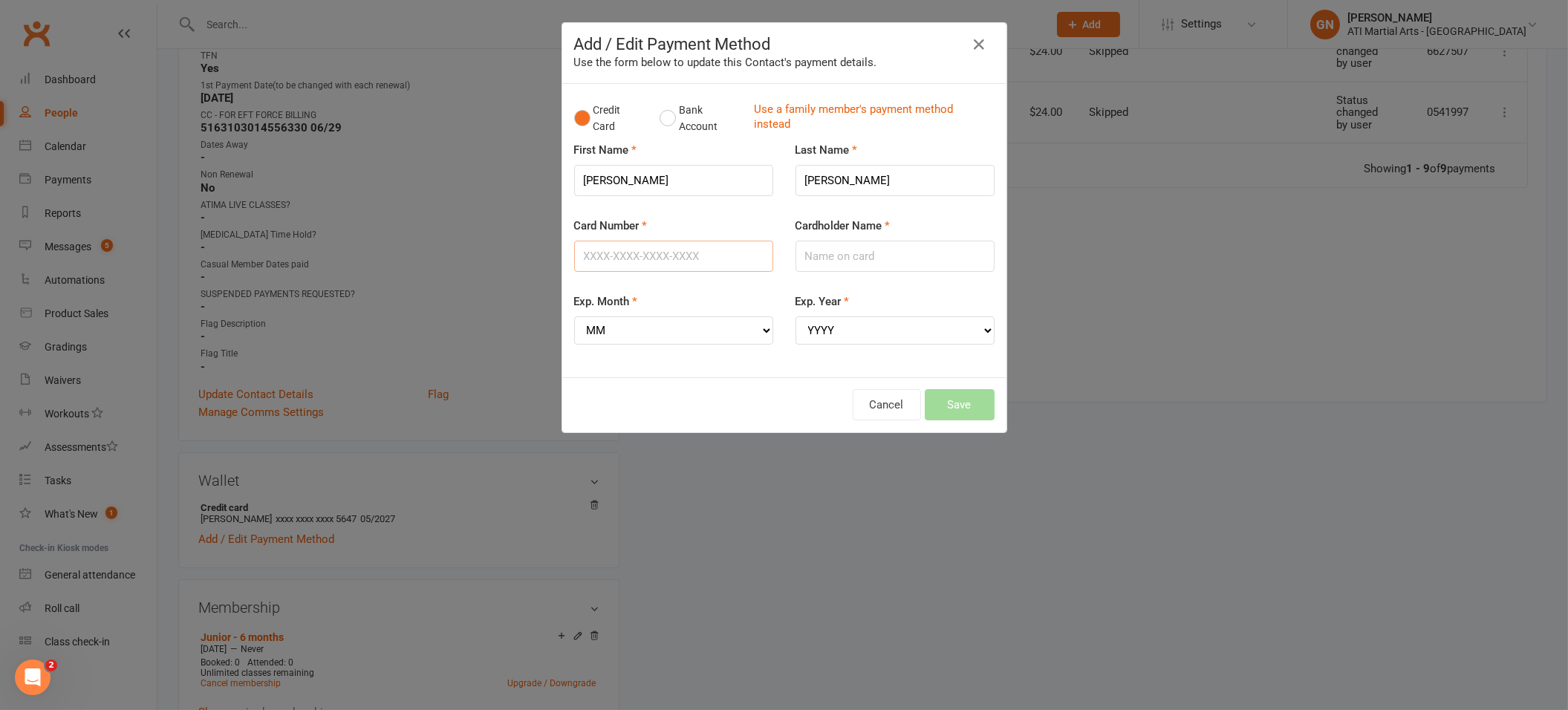
paste input "[CREDIT_CARD_NUMBER]"
type input "[CREDIT_CARD_NUMBER]"
click at [761, 331] on select "MM 01 02 03 04 05 06 07 08 09 10 11 12" at bounding box center [674, 331] width 199 height 28
select select "06"
click at [979, 327] on select "YYYY 2025 2026 2027 2028 2029 2030 2031 2032 2033 2034" at bounding box center [895, 331] width 199 height 28
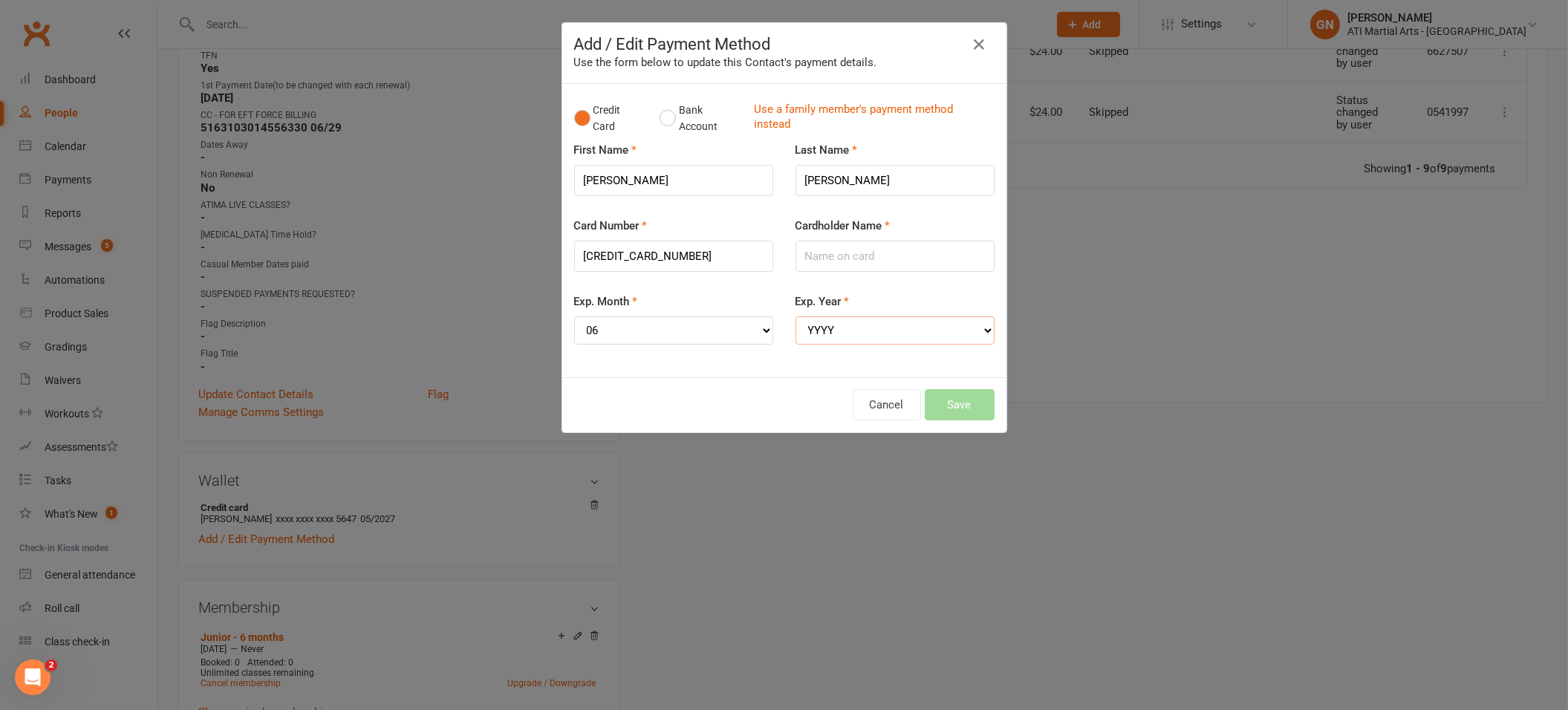
select select "2029"
click at [830, 256] on input "Cardholder Name" at bounding box center [895, 257] width 199 height 32
click at [796, 257] on input "[PERSON_NAME]" at bounding box center [895, 257] width 199 height 32
type input "[PERSON_NAME]"
click at [963, 406] on button "Save" at bounding box center [959, 405] width 70 height 32
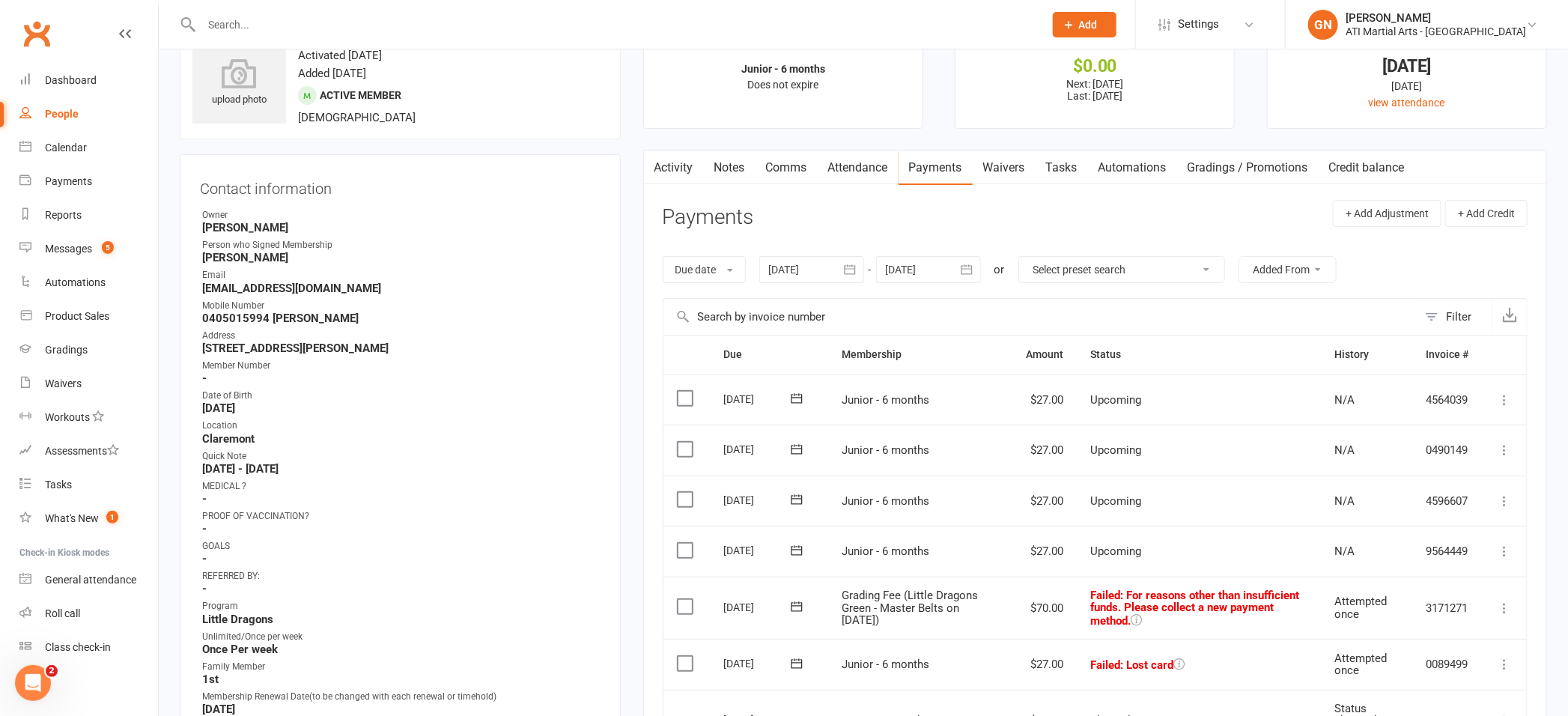
scroll to position [50, 0]
click at [1503, 612] on icon at bounding box center [1504, 611] width 15 height 15
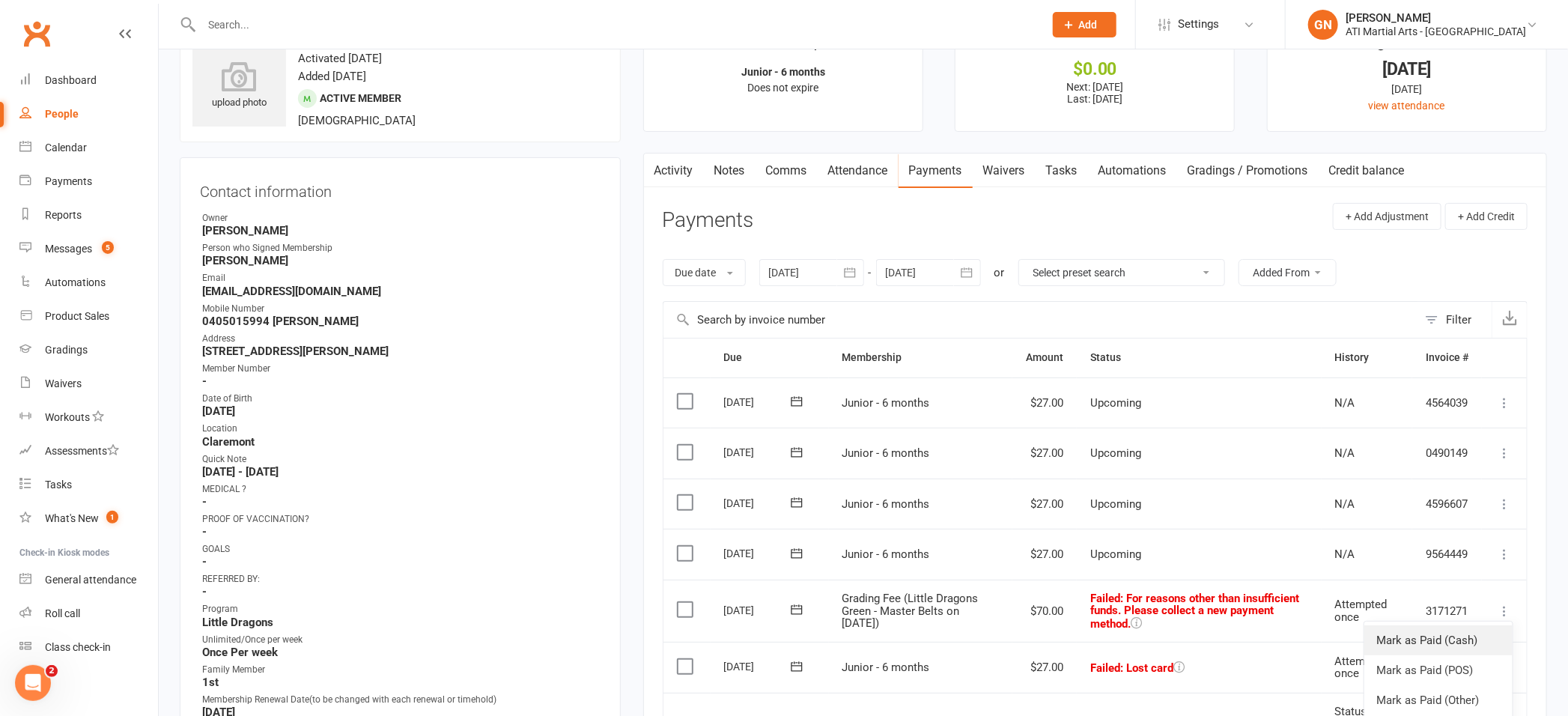
click at [1477, 641] on link "Mark as Paid (Cash)" at bounding box center [1437, 641] width 148 height 30
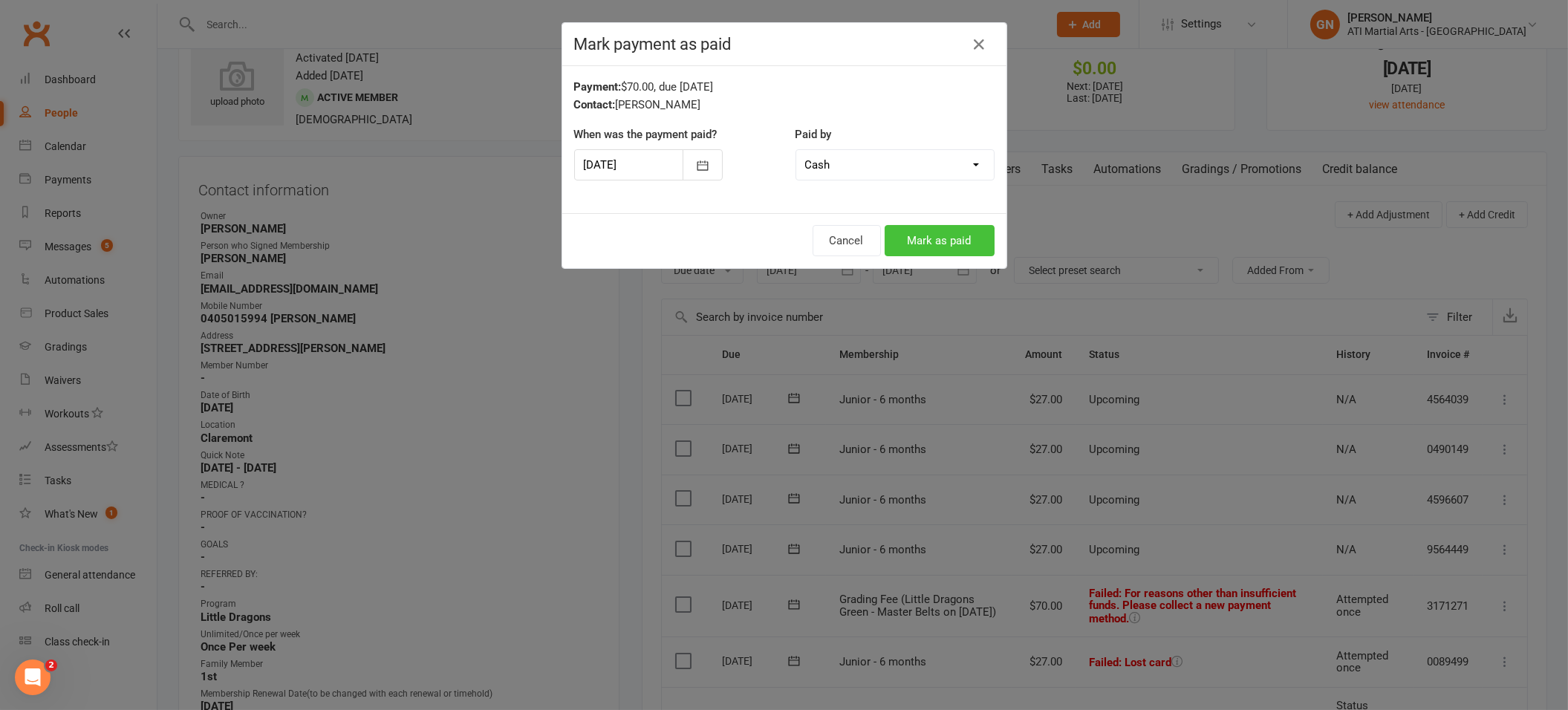
click at [948, 240] on button "Mark as paid" at bounding box center [939, 241] width 110 height 32
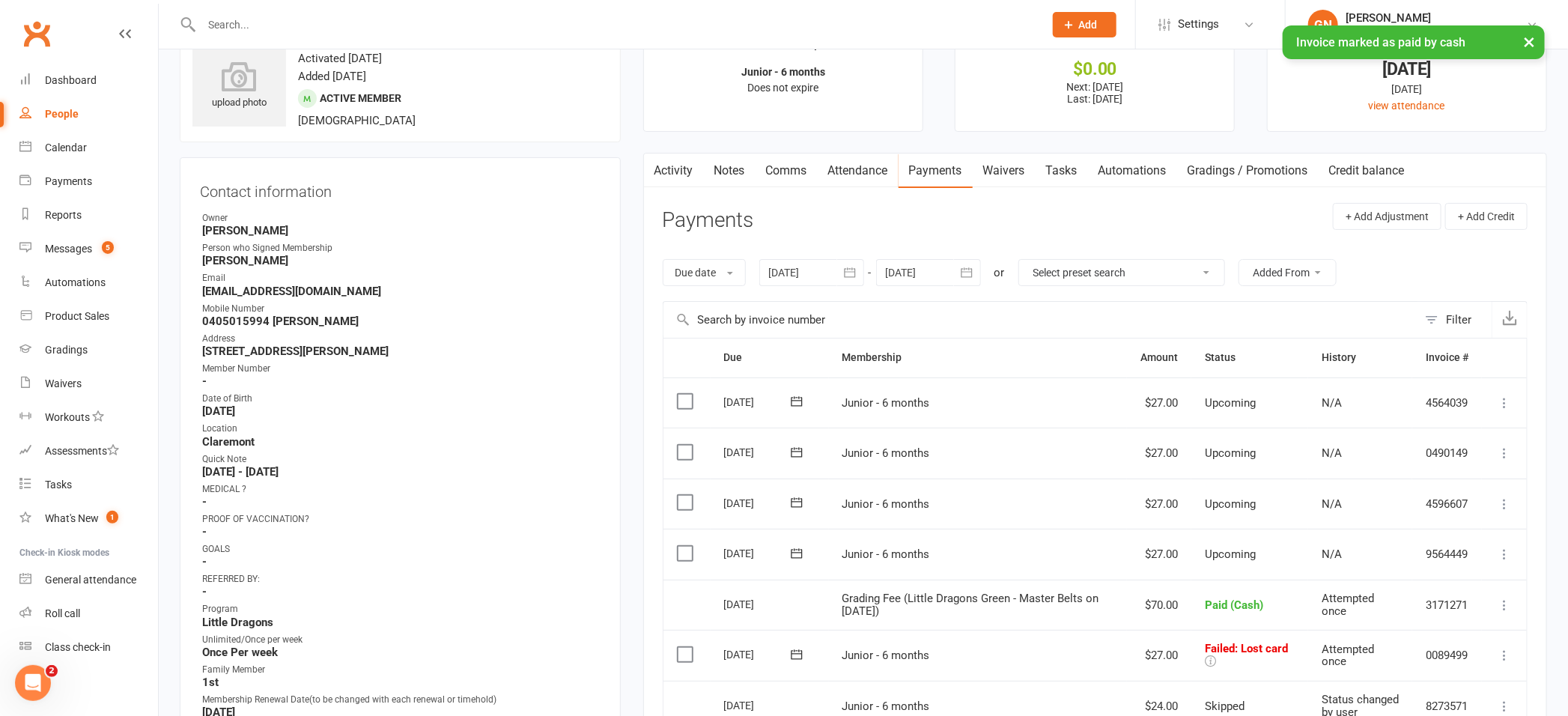
click at [1498, 654] on icon at bounding box center [1504, 656] width 15 height 15
click at [1463, 684] on link "Mark as Paid (Cash)" at bounding box center [1437, 685] width 148 height 30
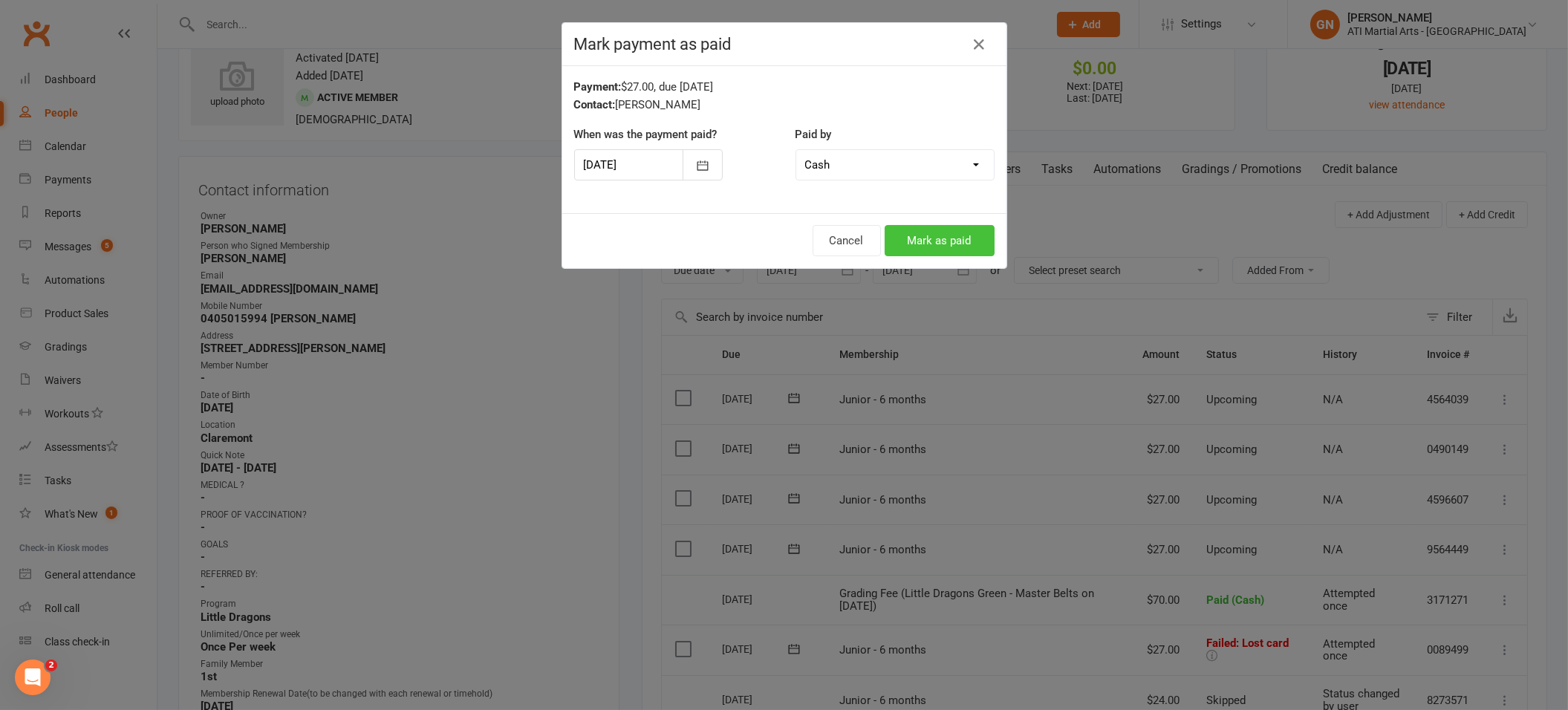
click at [925, 247] on button "Mark as paid" at bounding box center [939, 241] width 110 height 32
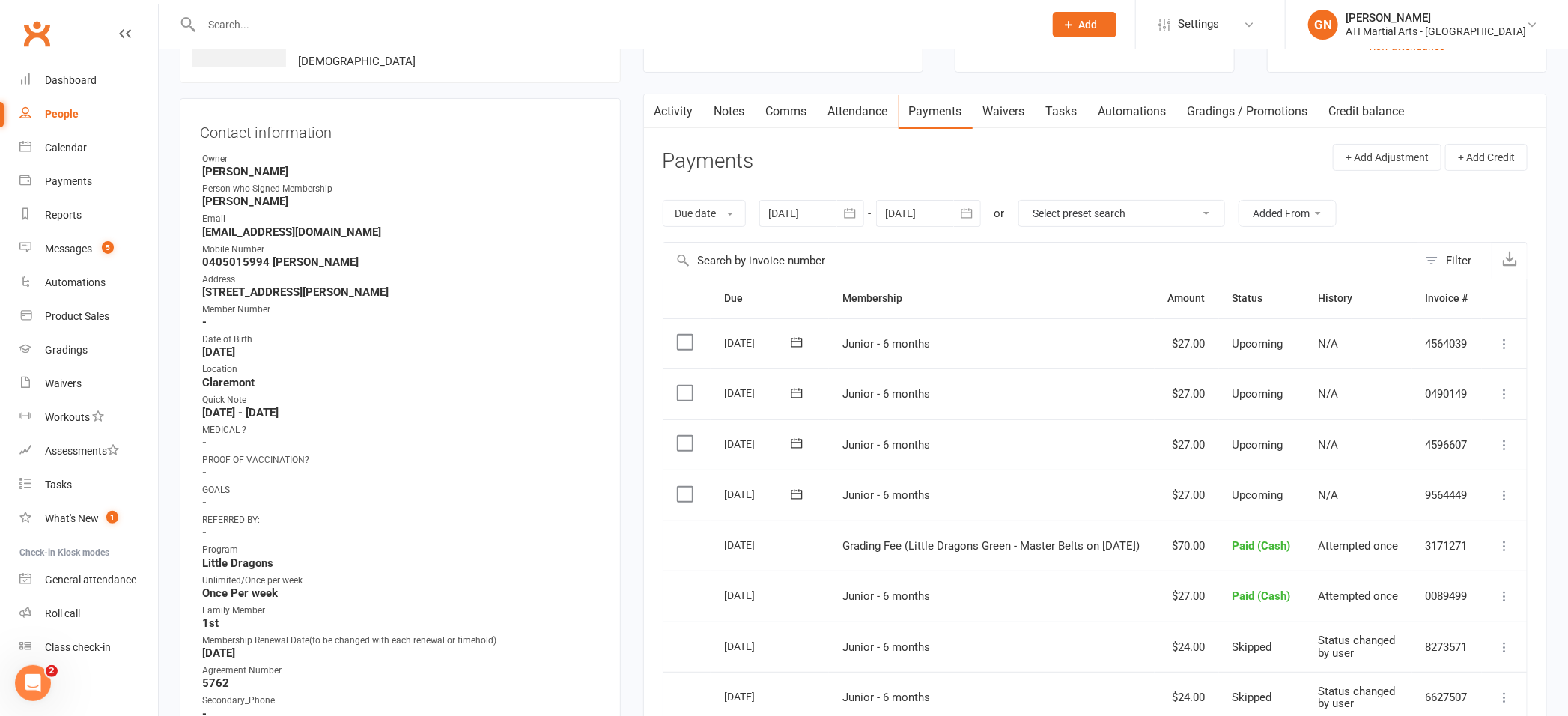
scroll to position [71, 0]
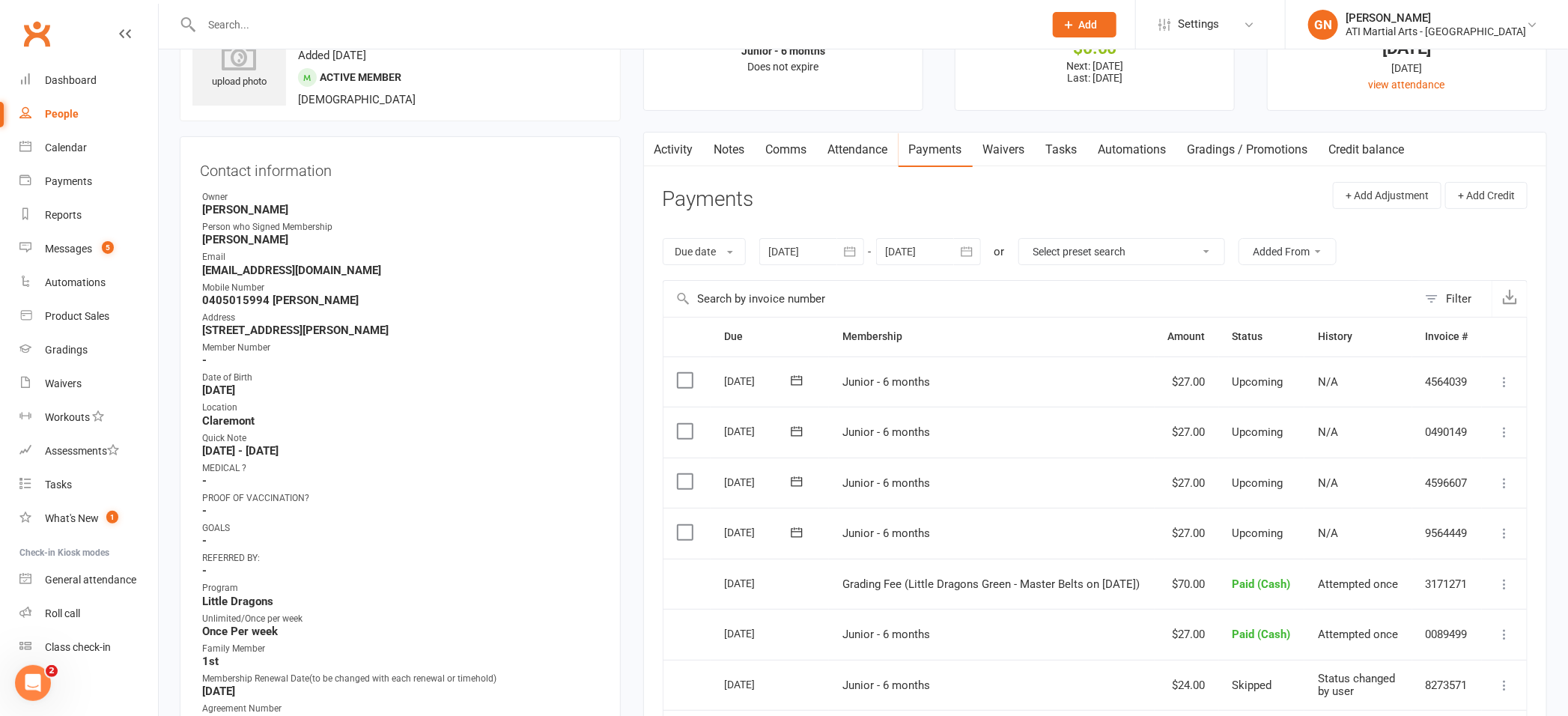
click at [722, 147] on link "Notes" at bounding box center [730, 149] width 52 height 34
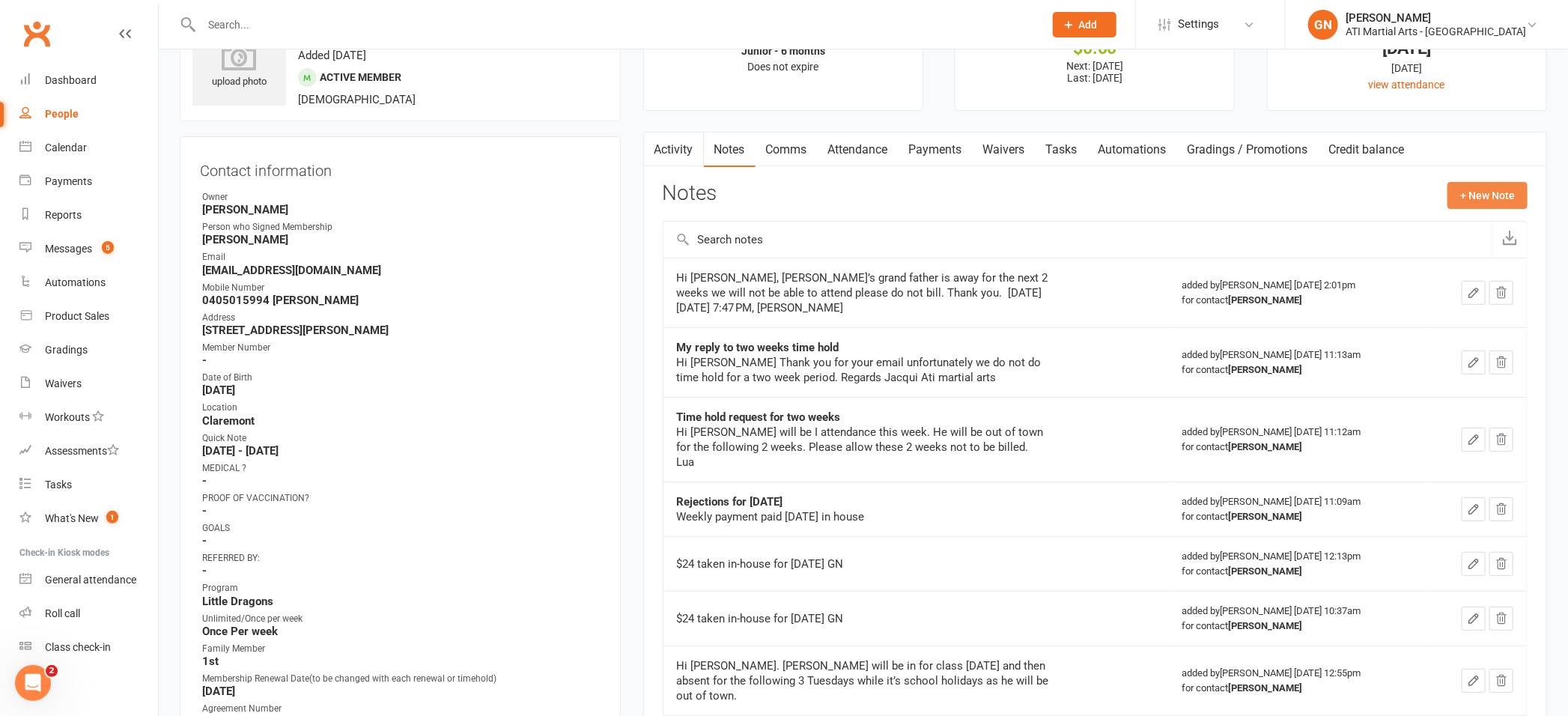
click at [1487, 195] on button "+ New Note" at bounding box center [1488, 195] width 80 height 27
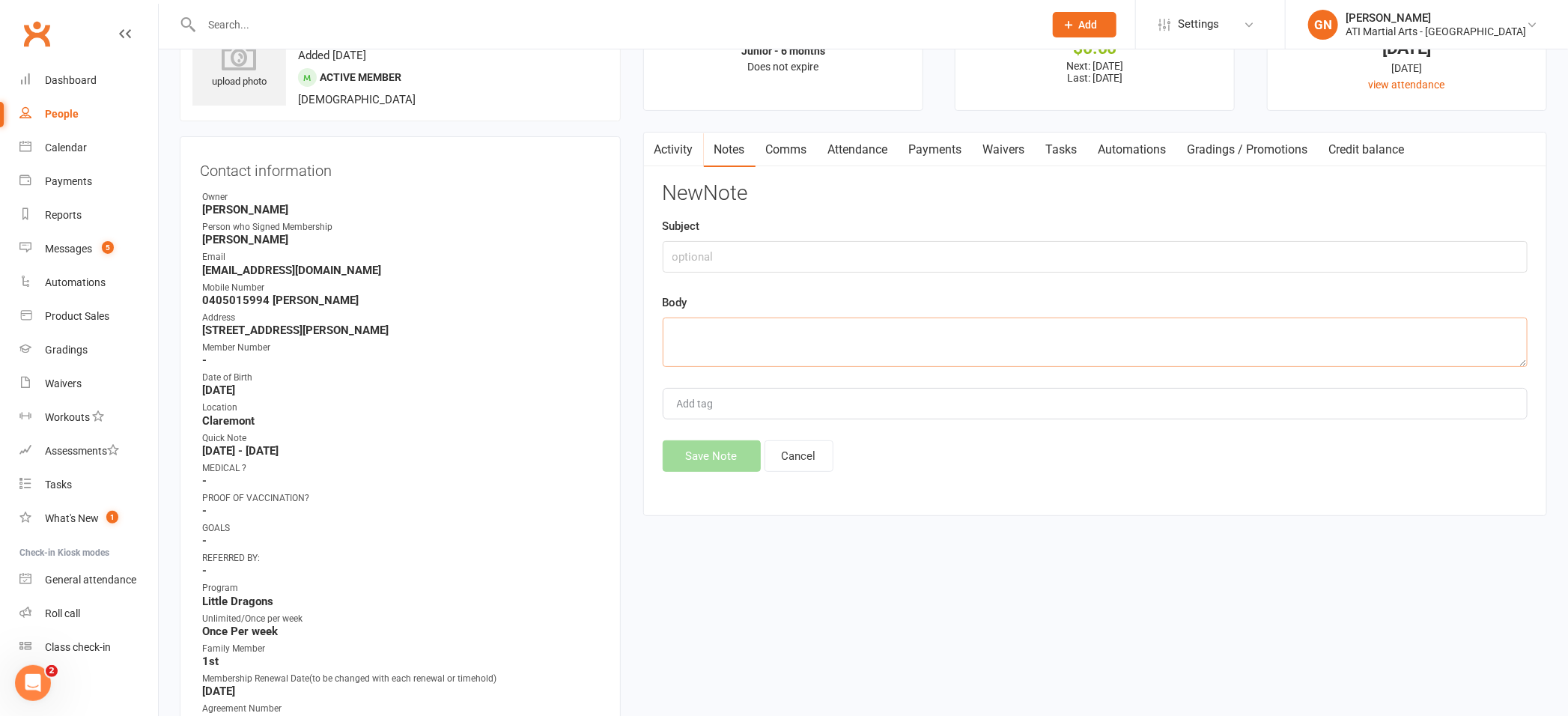
click at [738, 333] on textarea at bounding box center [1094, 342] width 865 height 49
type textarea "taken in-house $27 for"
drag, startPoint x: 668, startPoint y: 332, endPoint x: 805, endPoint y: 334, distance: 137.0
click at [805, 334] on textarea "taken in-house $27 for" at bounding box center [1094, 342] width 865 height 49
click at [943, 147] on link "Payments" at bounding box center [935, 149] width 75 height 34
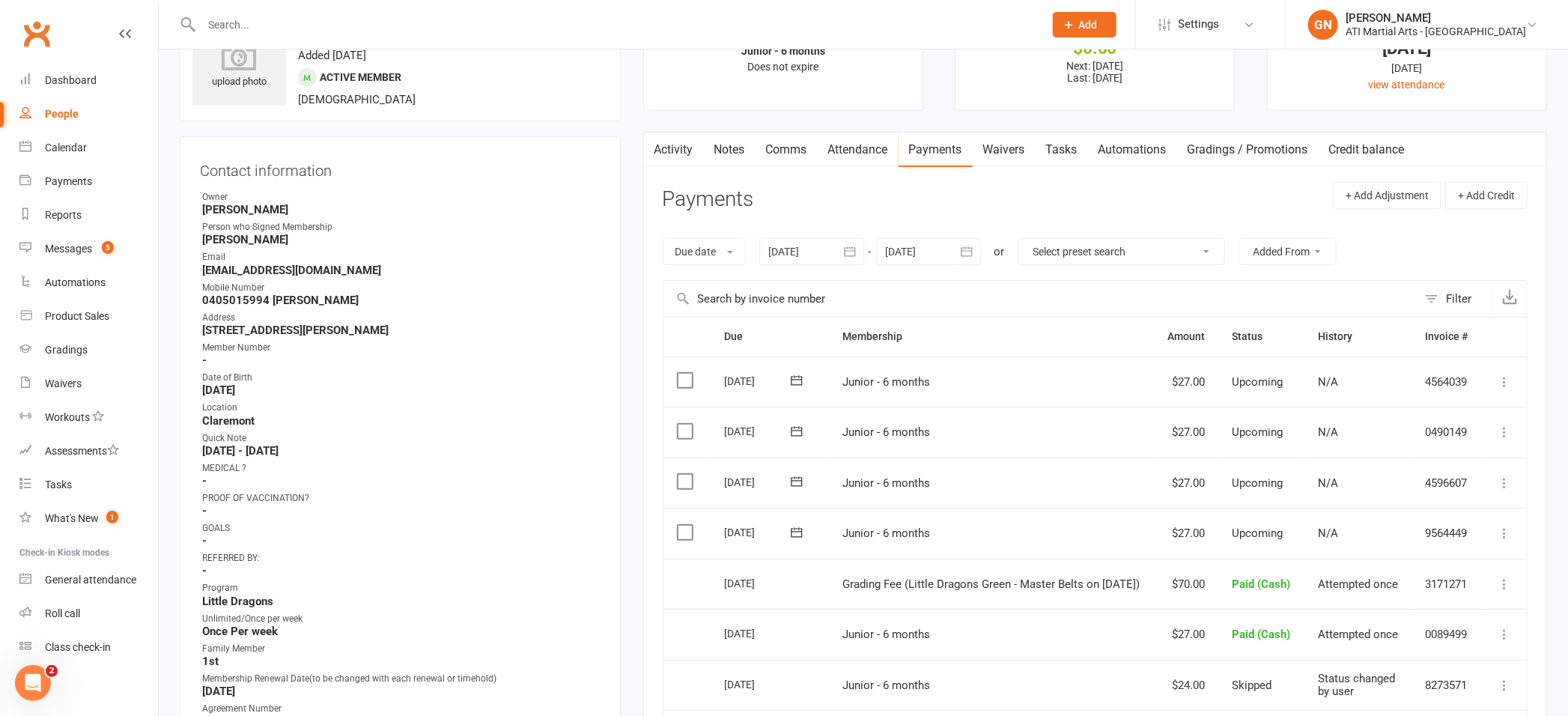
click at [721, 142] on link "Notes" at bounding box center [730, 149] width 52 height 34
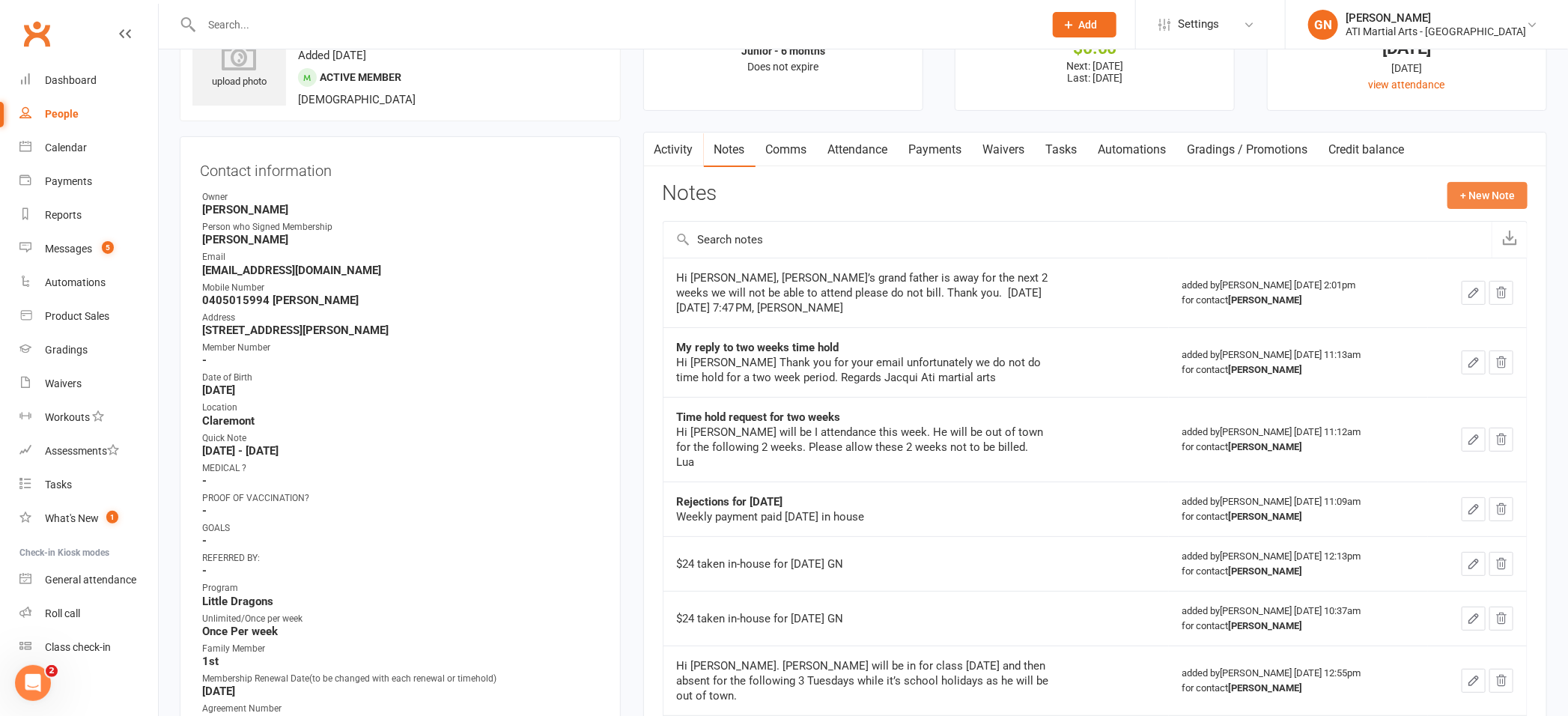
click at [1488, 194] on button "+ New Note" at bounding box center [1488, 195] width 80 height 27
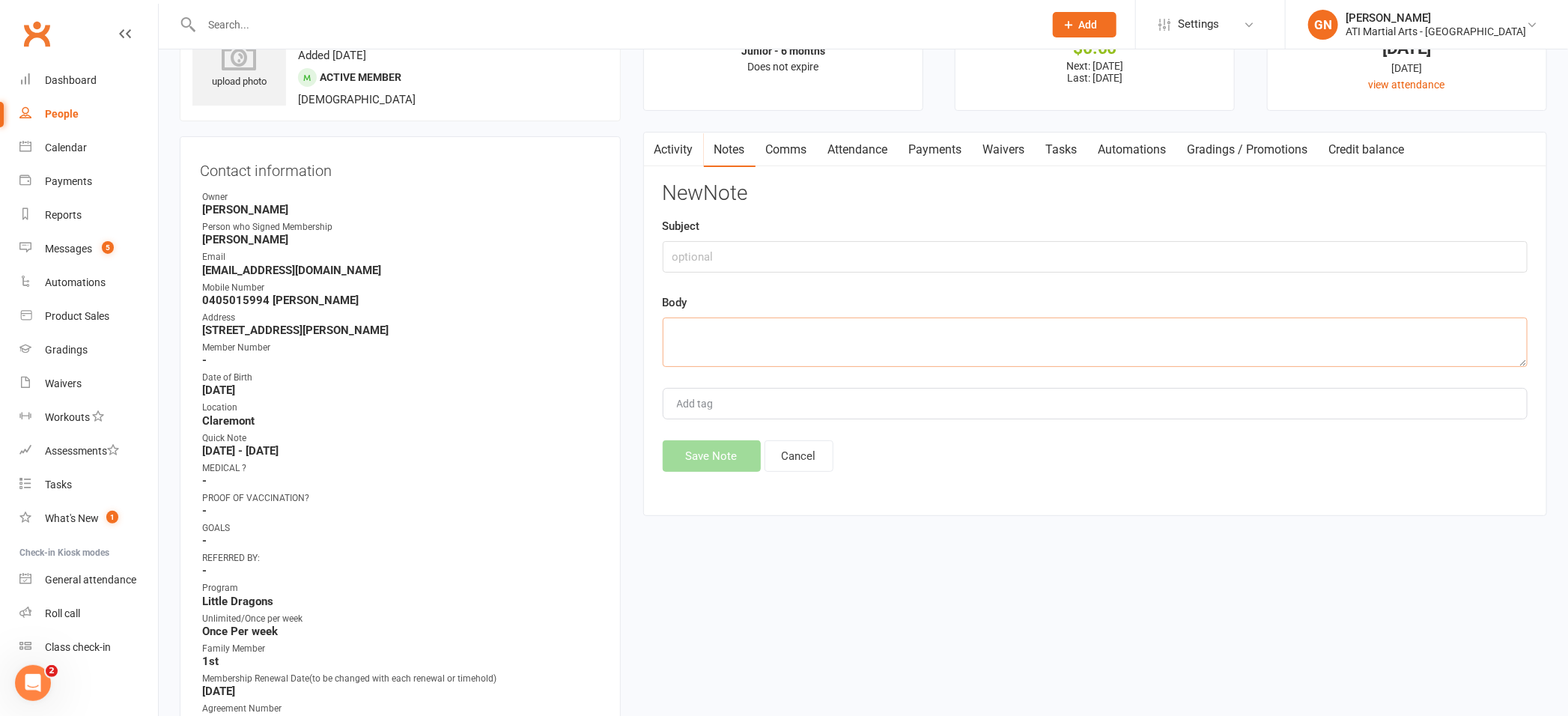
paste textarea "taken in-house $27 for"
type textarea "taken in-house $27 for [DATE] and $70 grading 16/9 GN"
click at [699, 456] on button "Save Note" at bounding box center [711, 456] width 98 height 32
